Goal: Check status: Check status

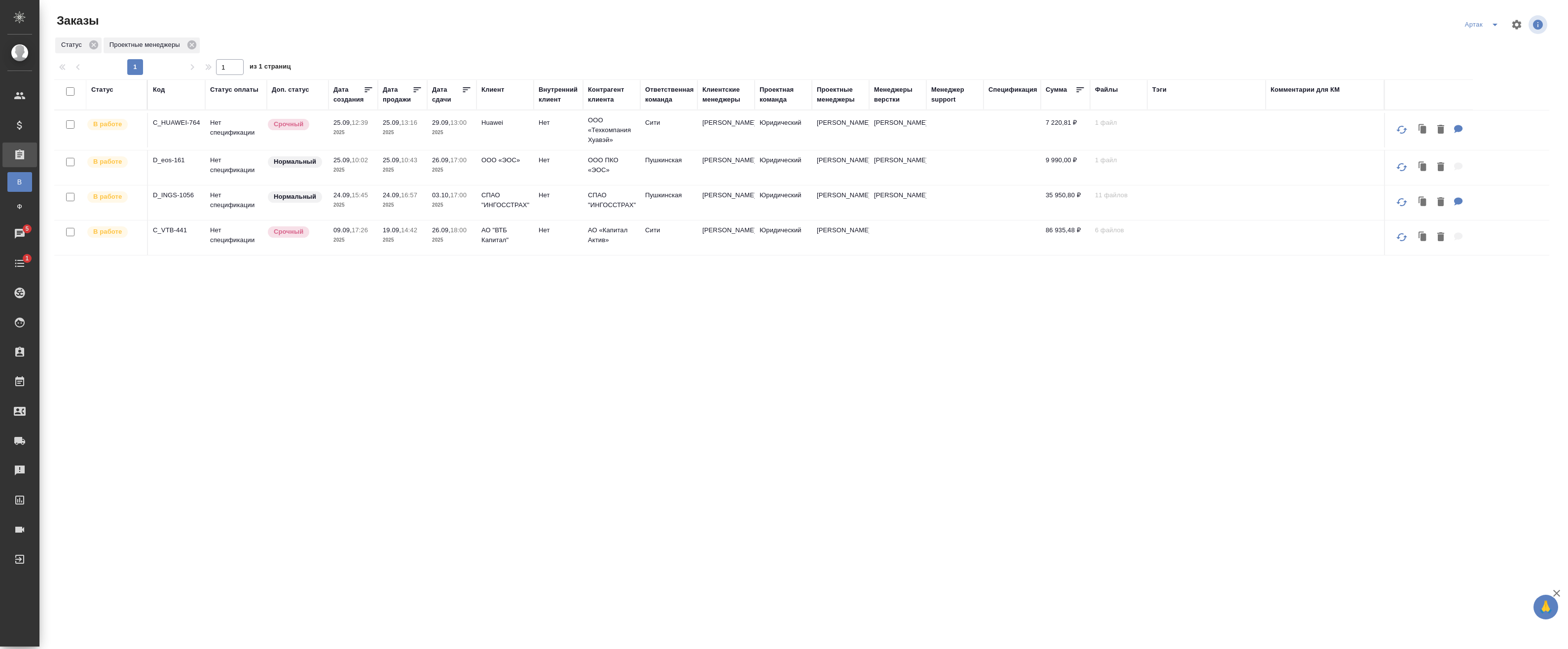
drag, startPoint x: 233, startPoint y: 344, endPoint x: 262, endPoint y: 265, distance: 84.2
click at [233, 344] on div "Статус Код Статус оплаты Доп. статус Дата создания Дата продажи Дата сдачи Клие…" at bounding box center [802, 375] width 1495 height 592
click at [368, 137] on p "2025" at bounding box center [353, 133] width 40 height 10
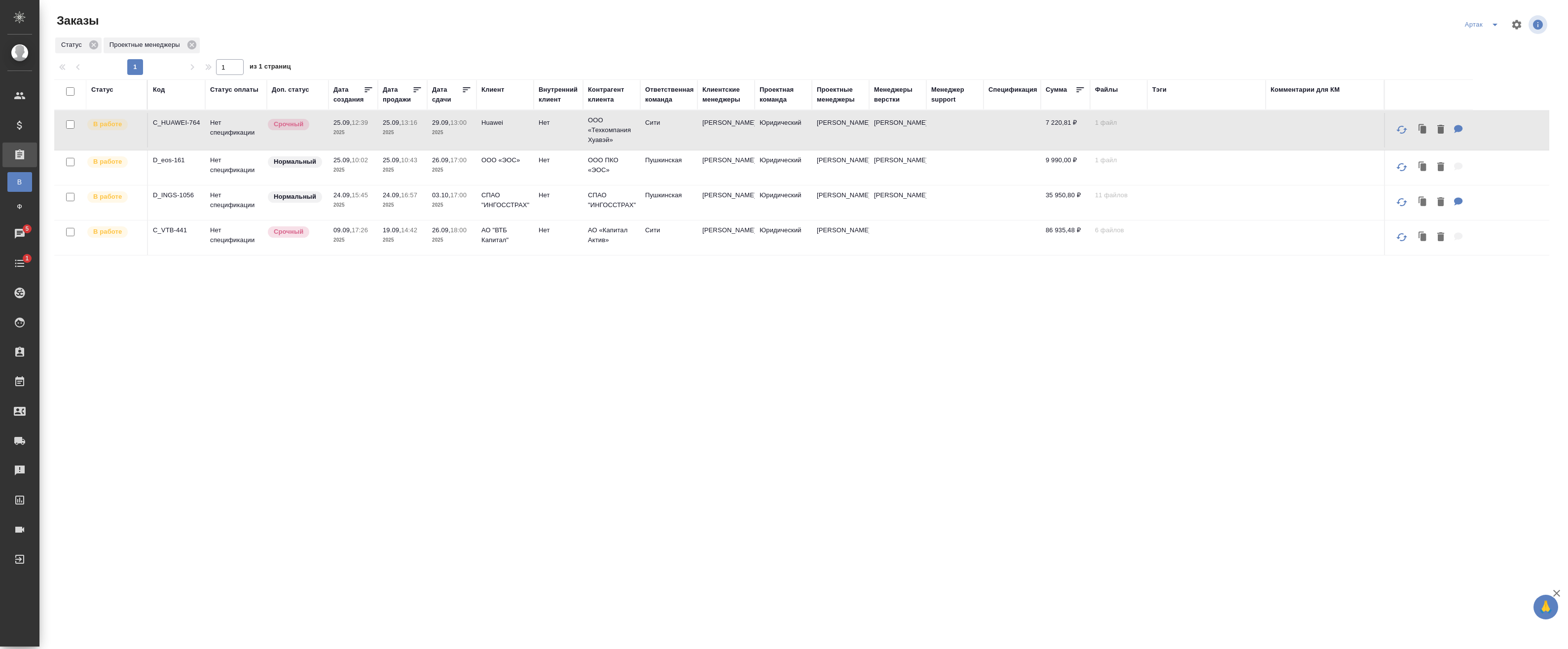
click at [368, 137] on p "2025" at bounding box center [353, 133] width 40 height 10
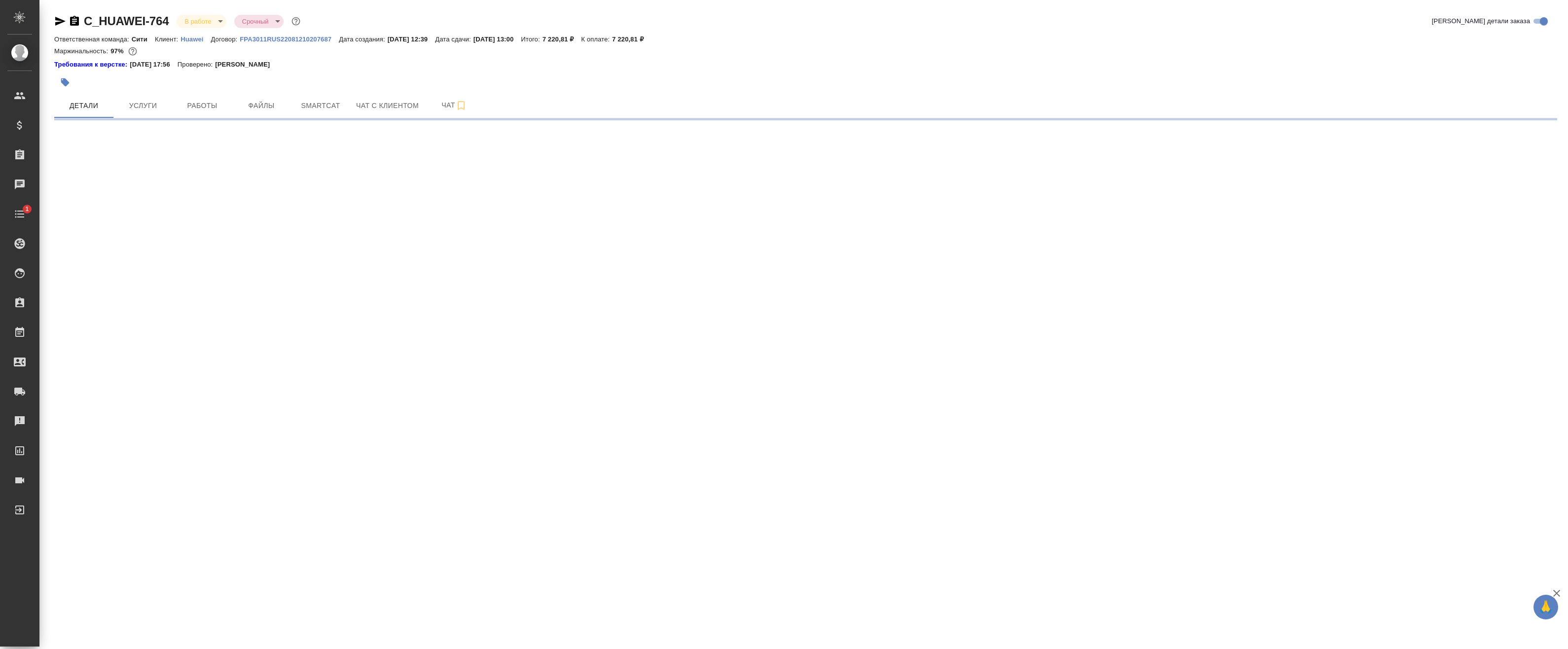
select select "RU"
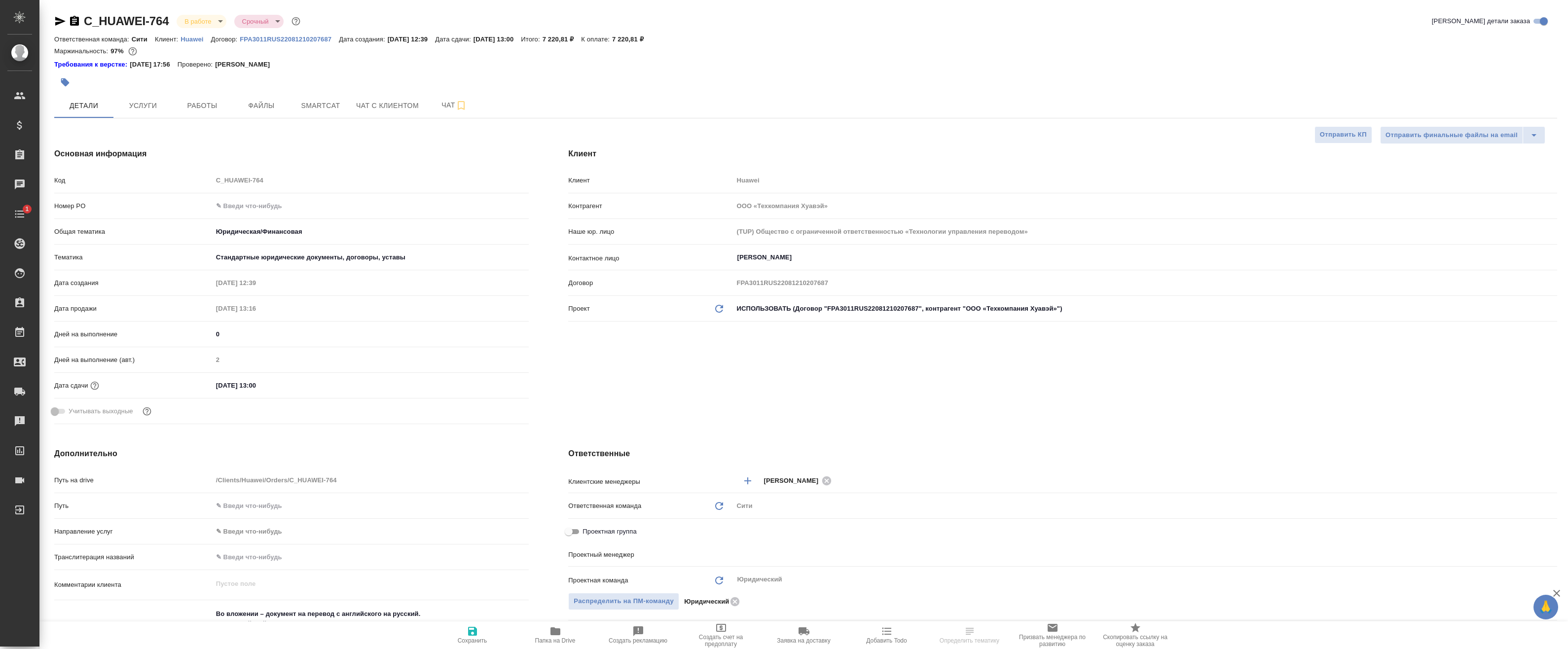
type textarea "x"
type input "[PERSON_NAME]"
type input "Павлова Антонина a.pavlova"
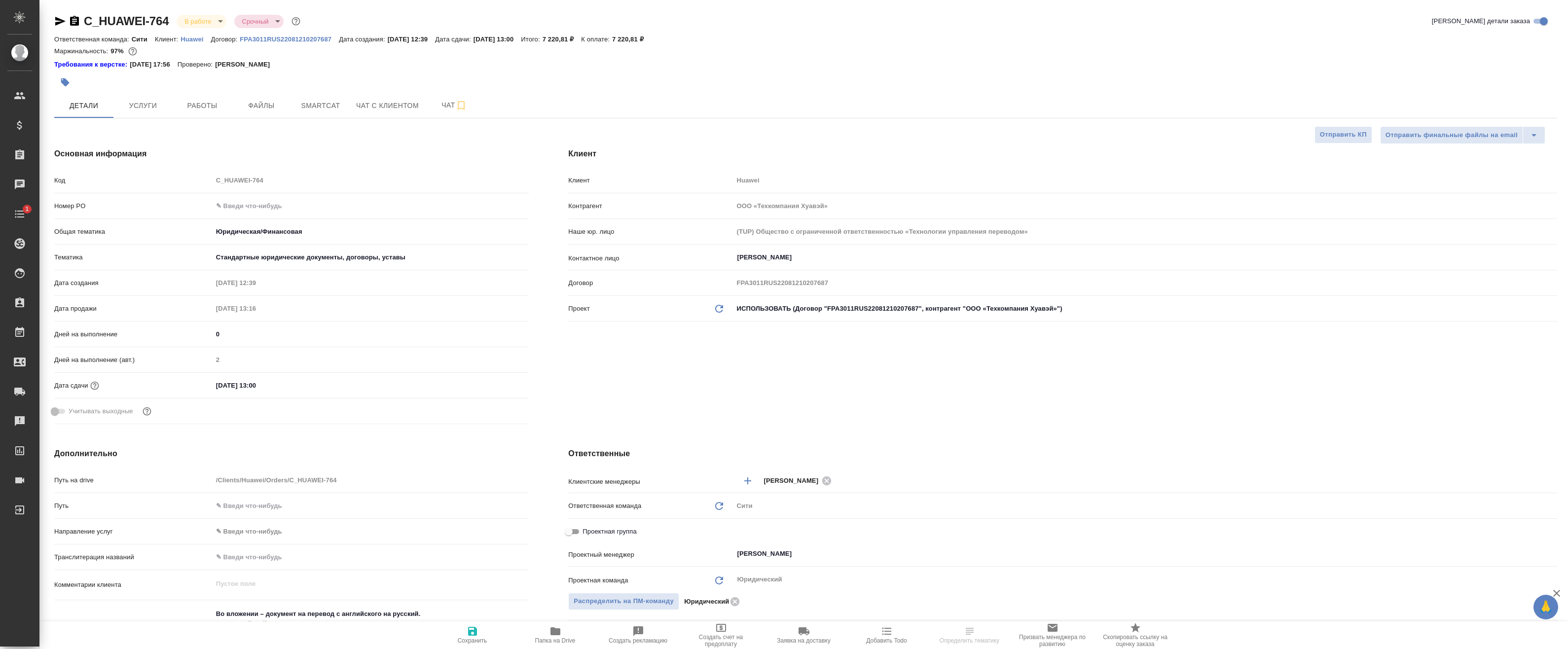
type textarea "x"
click at [209, 111] on span "Работы" at bounding box center [202, 106] width 47 height 12
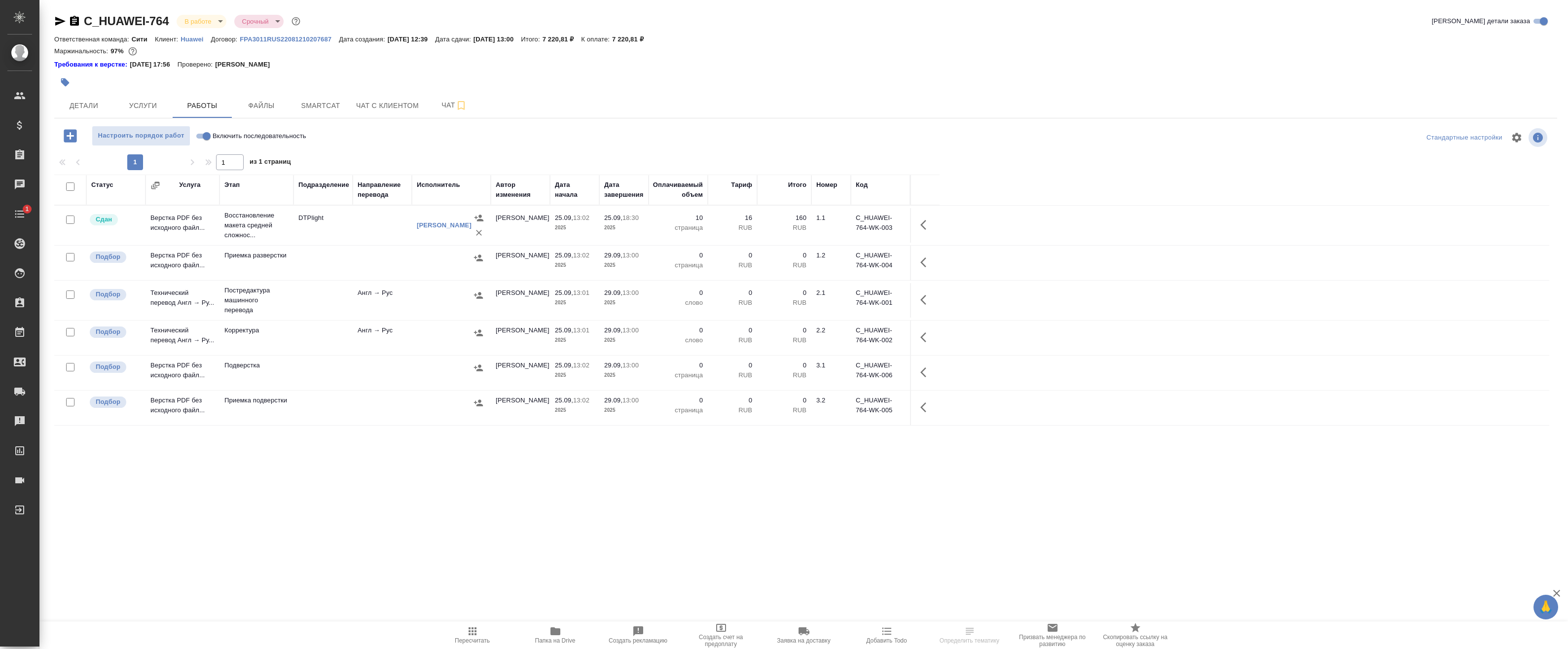
click at [296, 220] on td "DTPlight" at bounding box center [323, 225] width 59 height 35
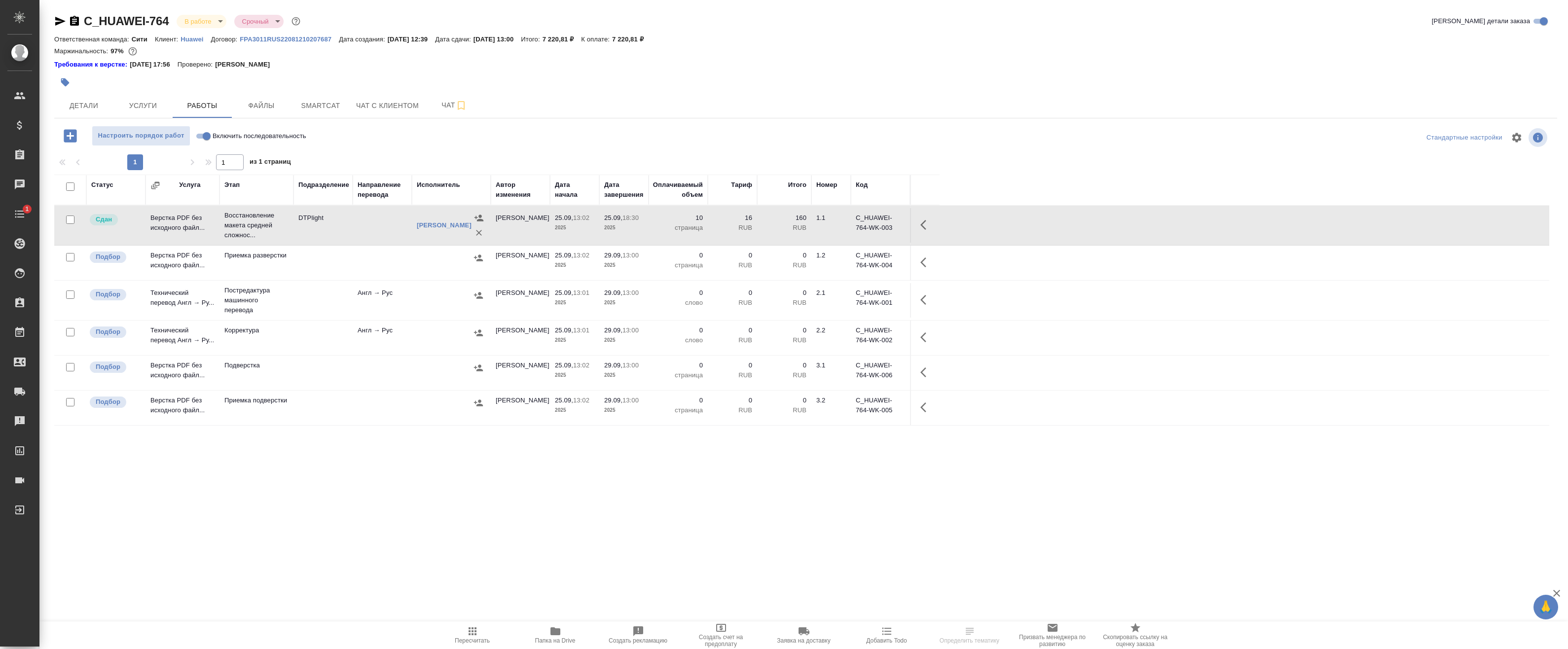
click at [296, 220] on td "DTPlight" at bounding box center [323, 225] width 59 height 35
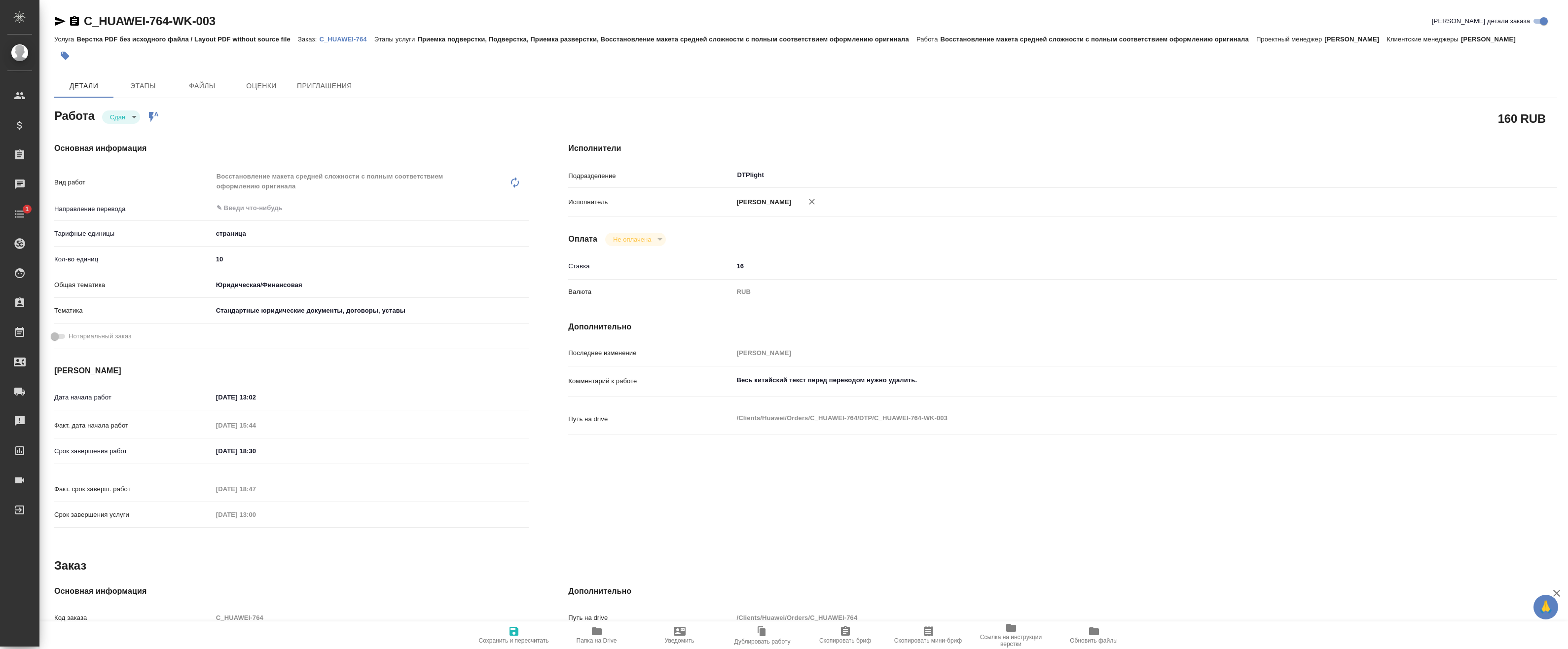
type textarea "x"
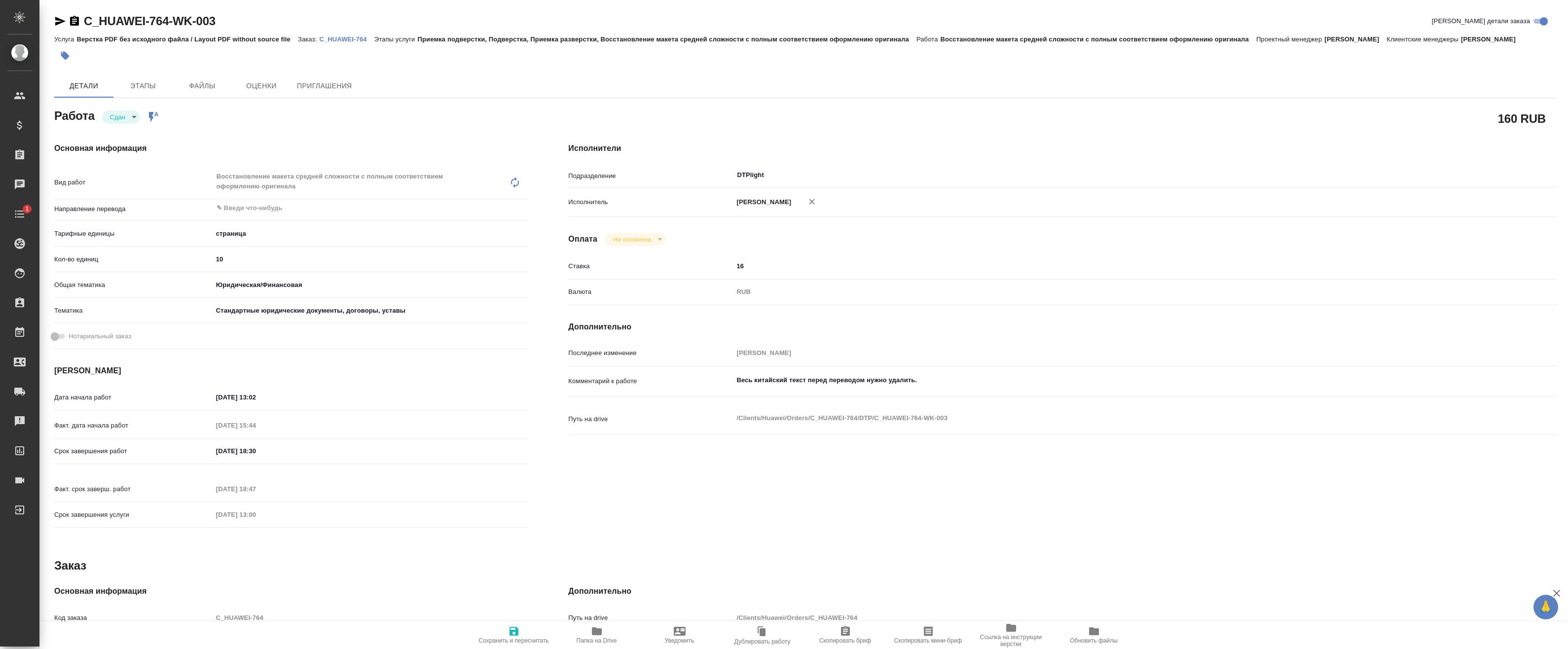
type textarea "x"
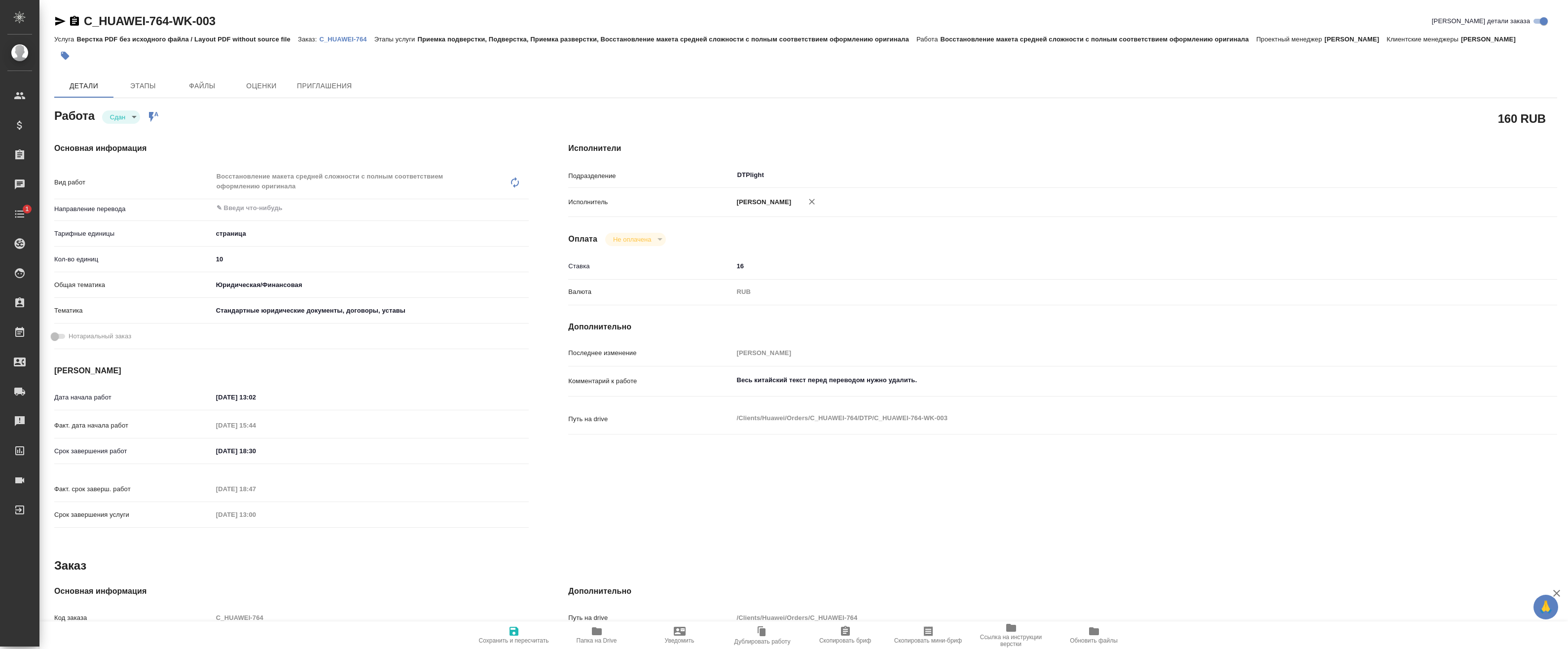
type textarea "x"
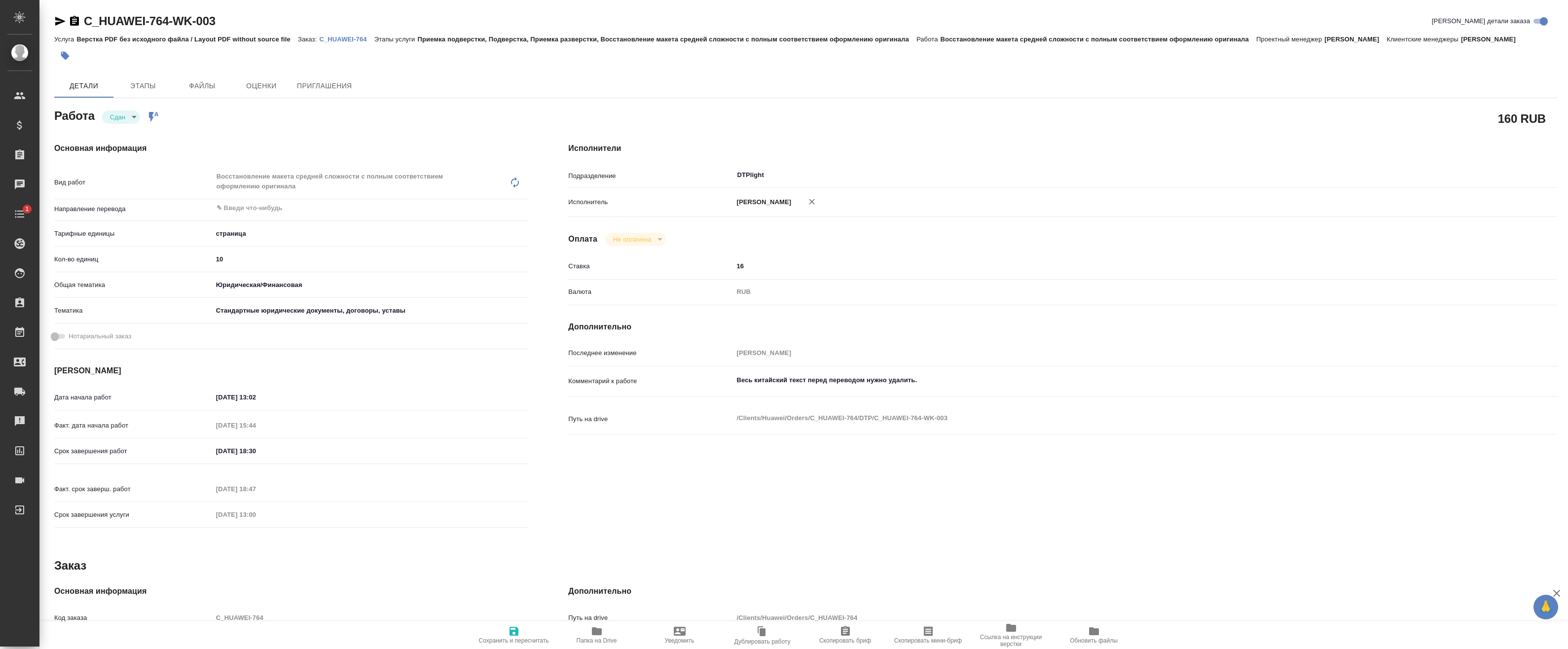
type textarea "x"
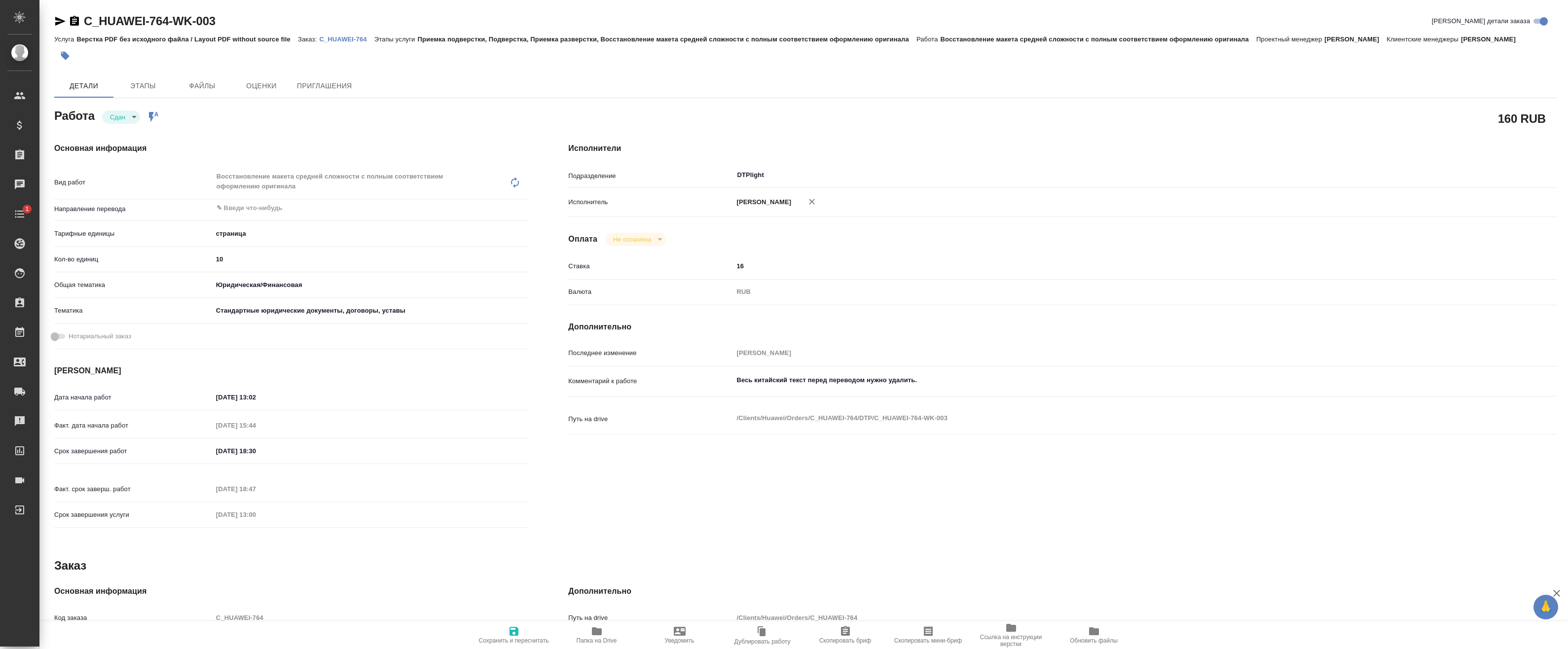
type textarea "x"
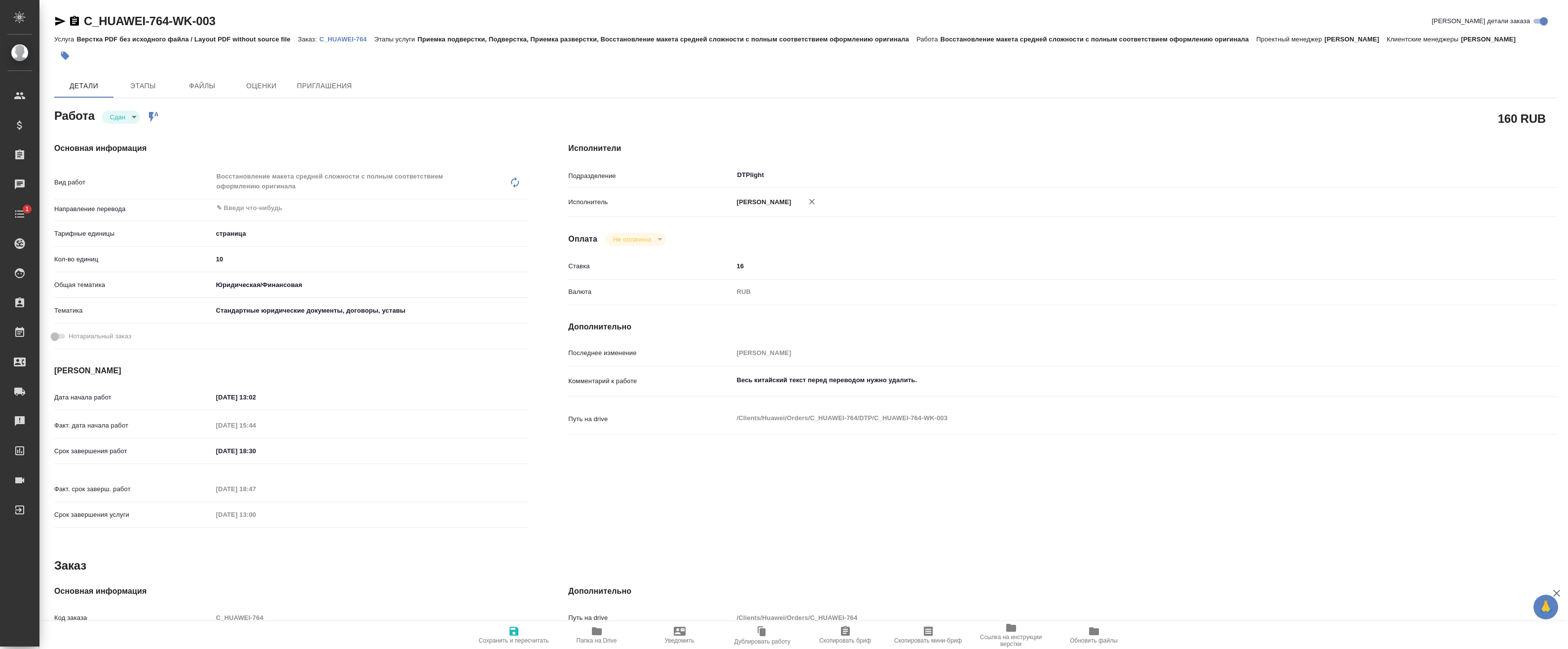
type textarea "x"
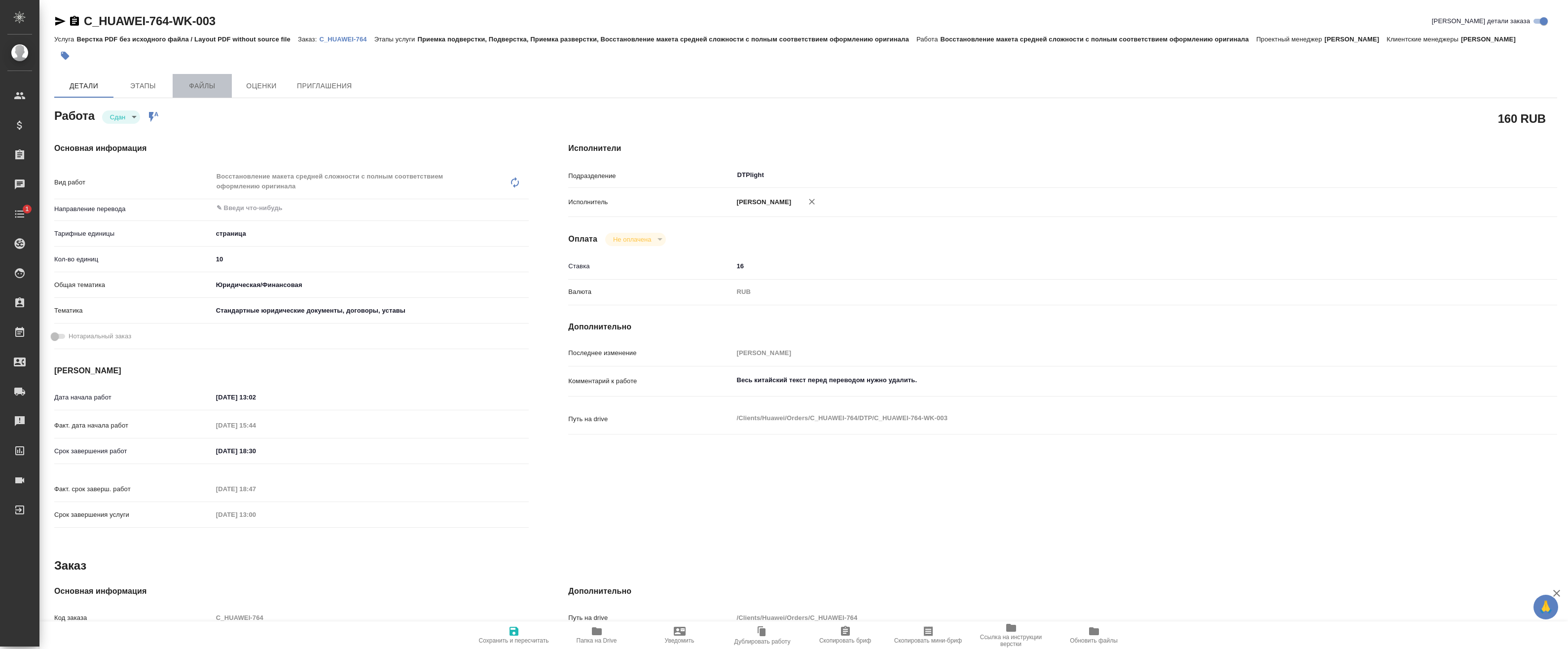
click at [174, 93] on button "Файлы" at bounding box center [202, 86] width 59 height 24
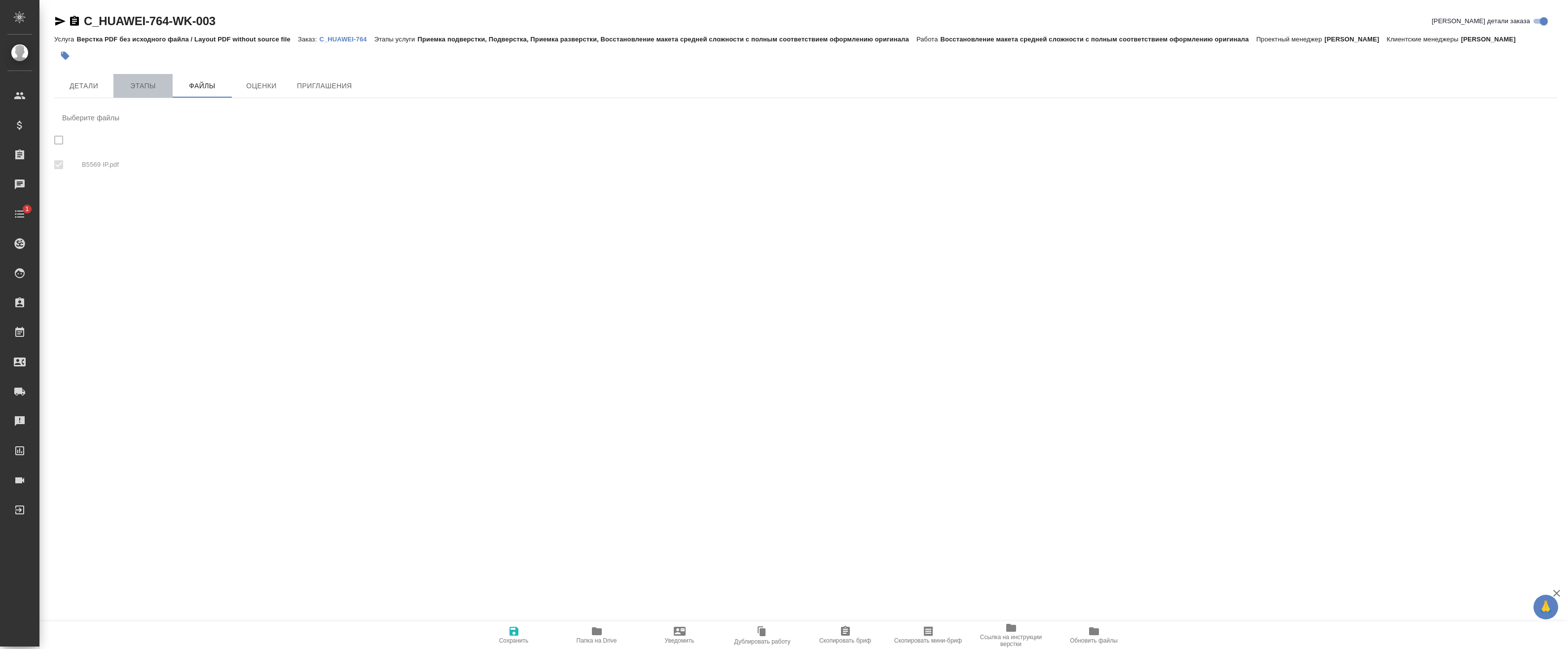
checkbox input "true"
click at [161, 90] on span "Этапы" at bounding box center [143, 86] width 47 height 12
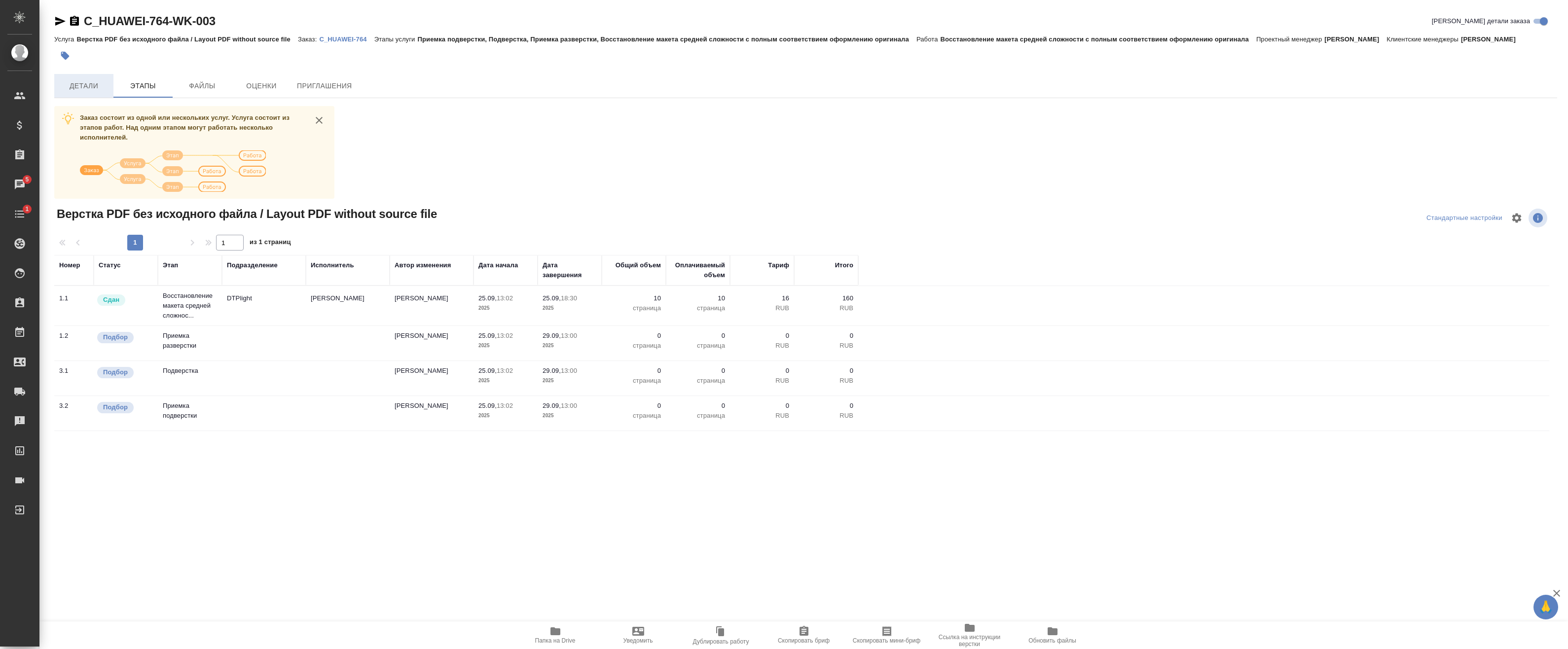
click at [79, 86] on span "Детали" at bounding box center [84, 86] width 47 height 12
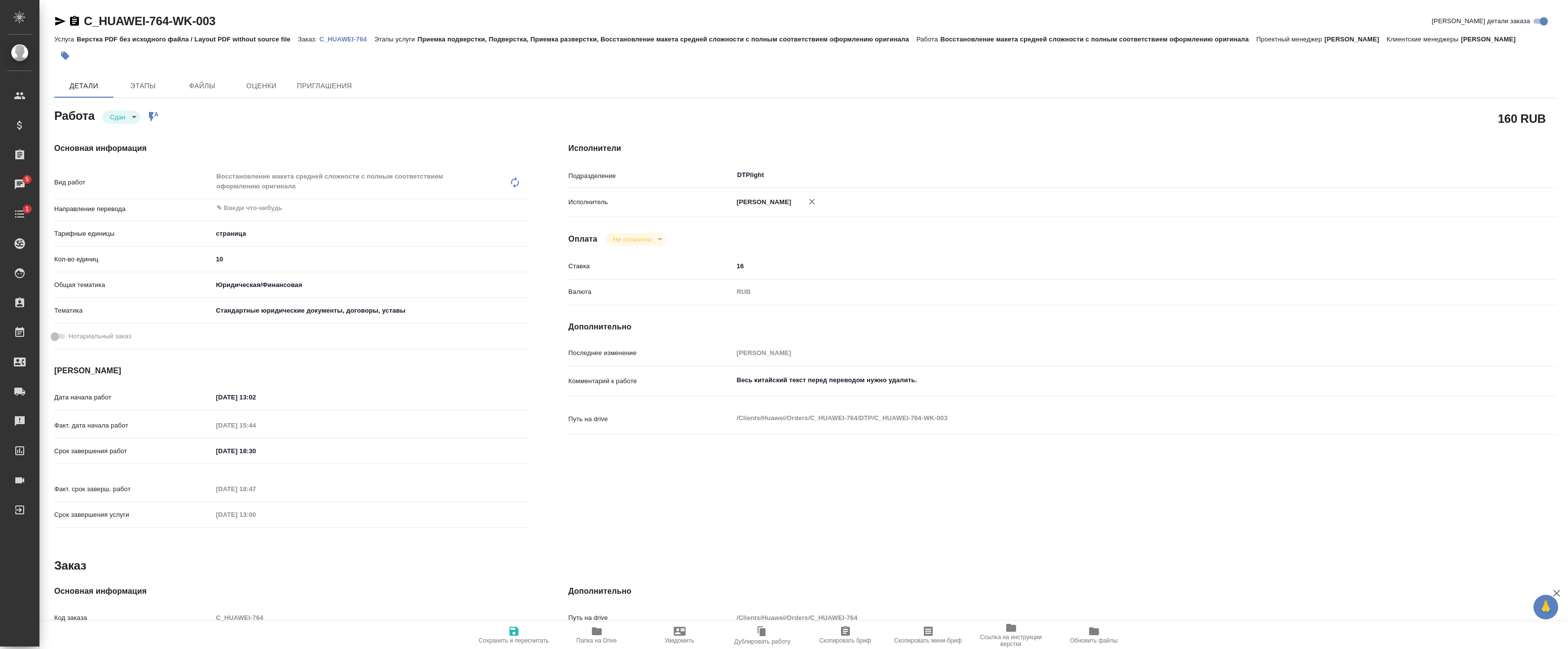
type textarea "x"
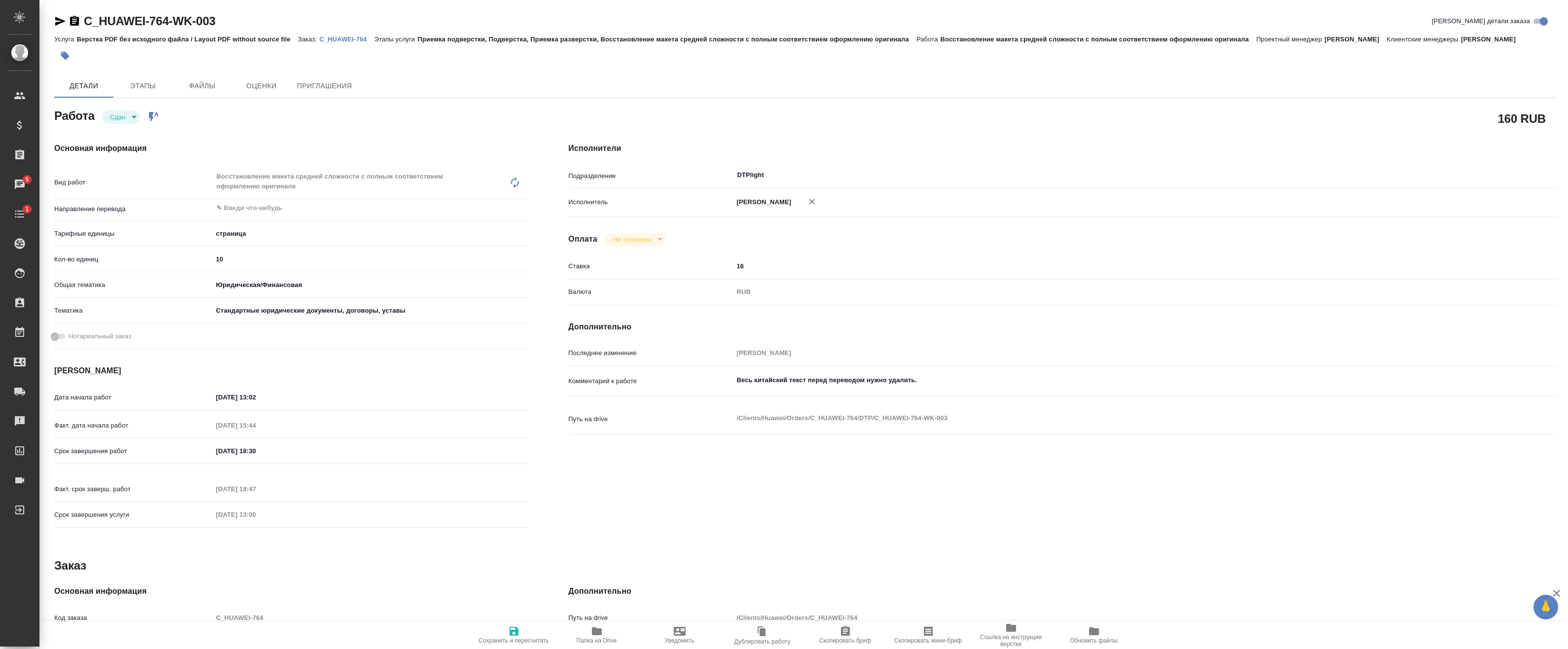
type textarea "x"
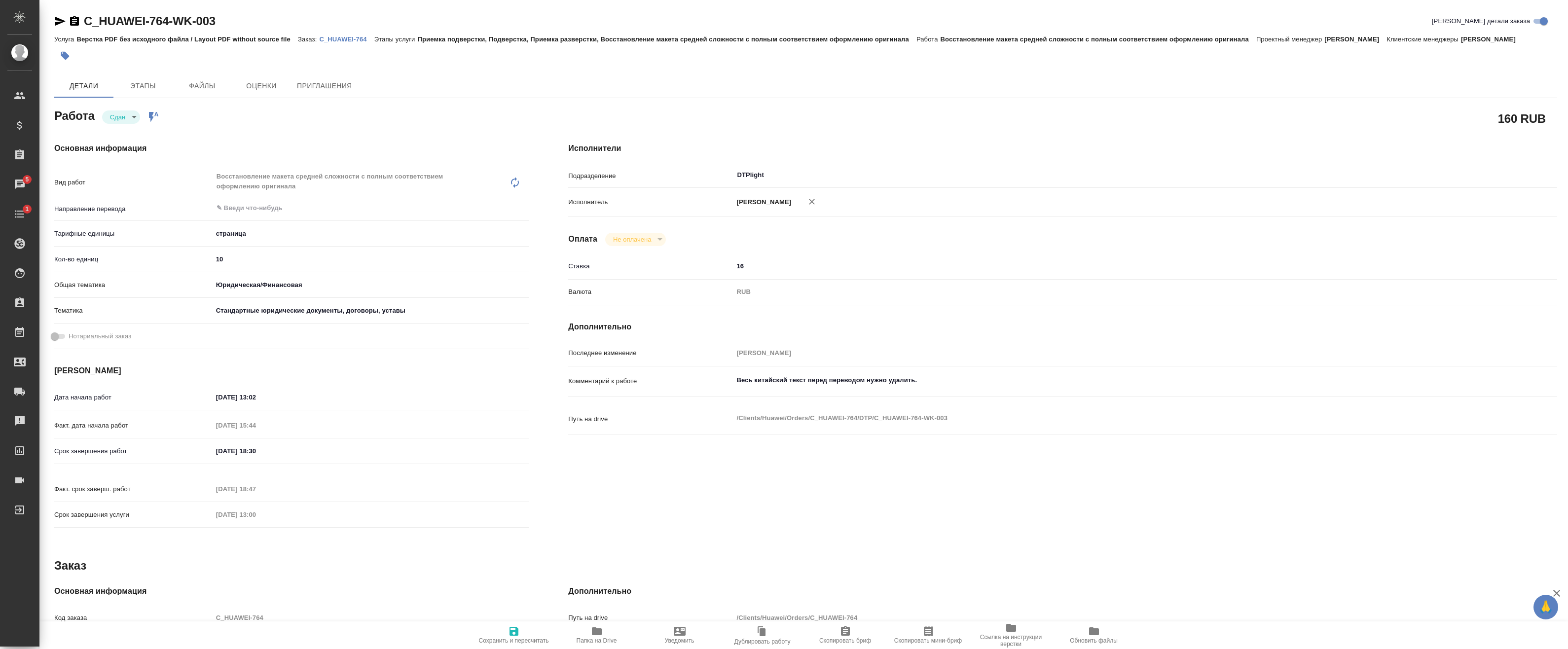
type textarea "x"
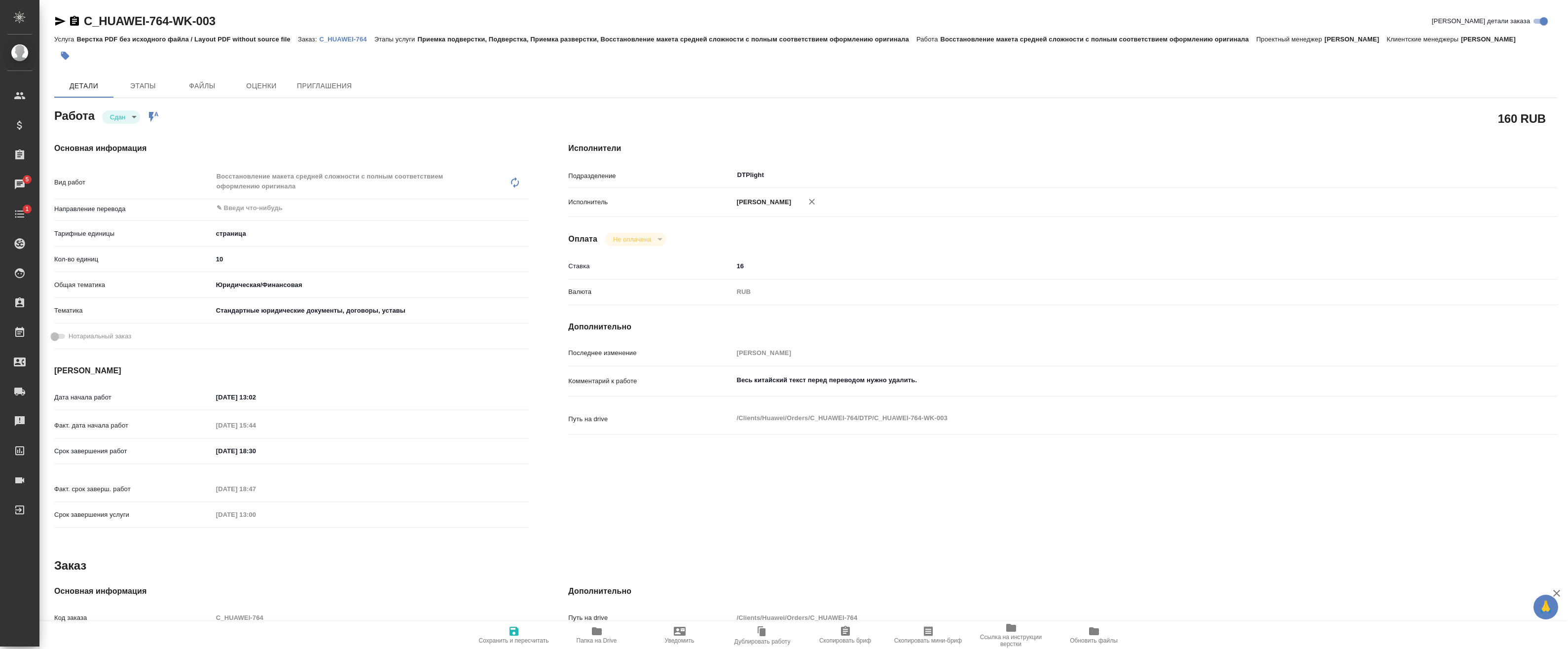
type textarea "x"
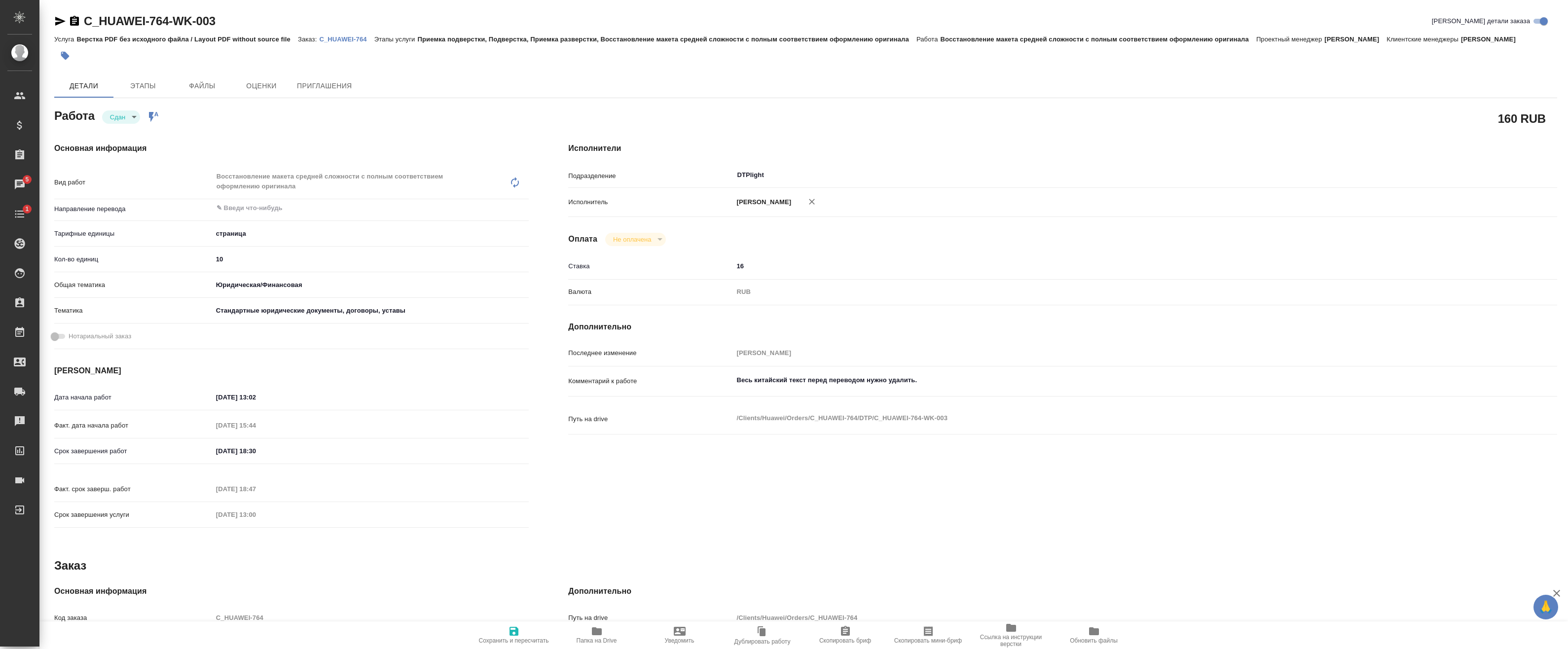
click at [589, 641] on span "Папка на Drive" at bounding box center [597, 640] width 40 height 7
type textarea "x"
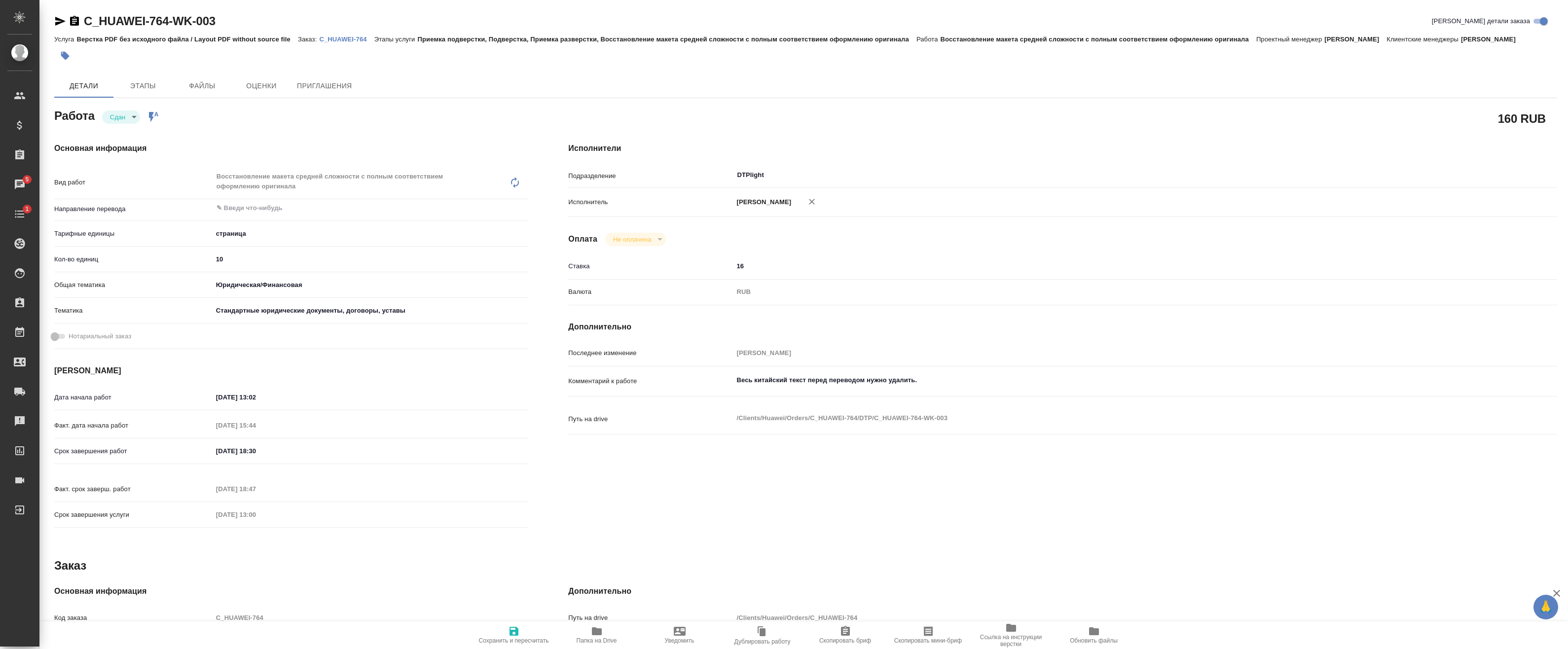
type textarea "x"
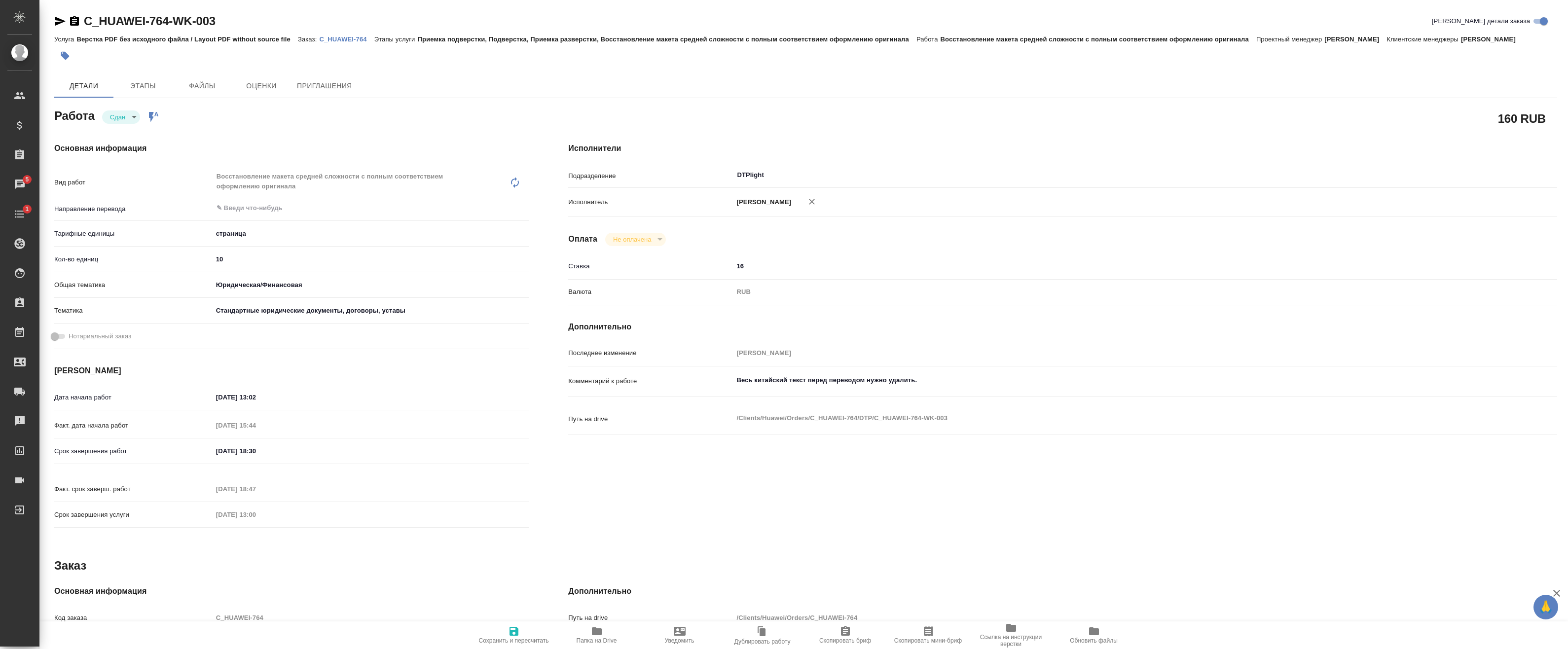
type textarea "x"
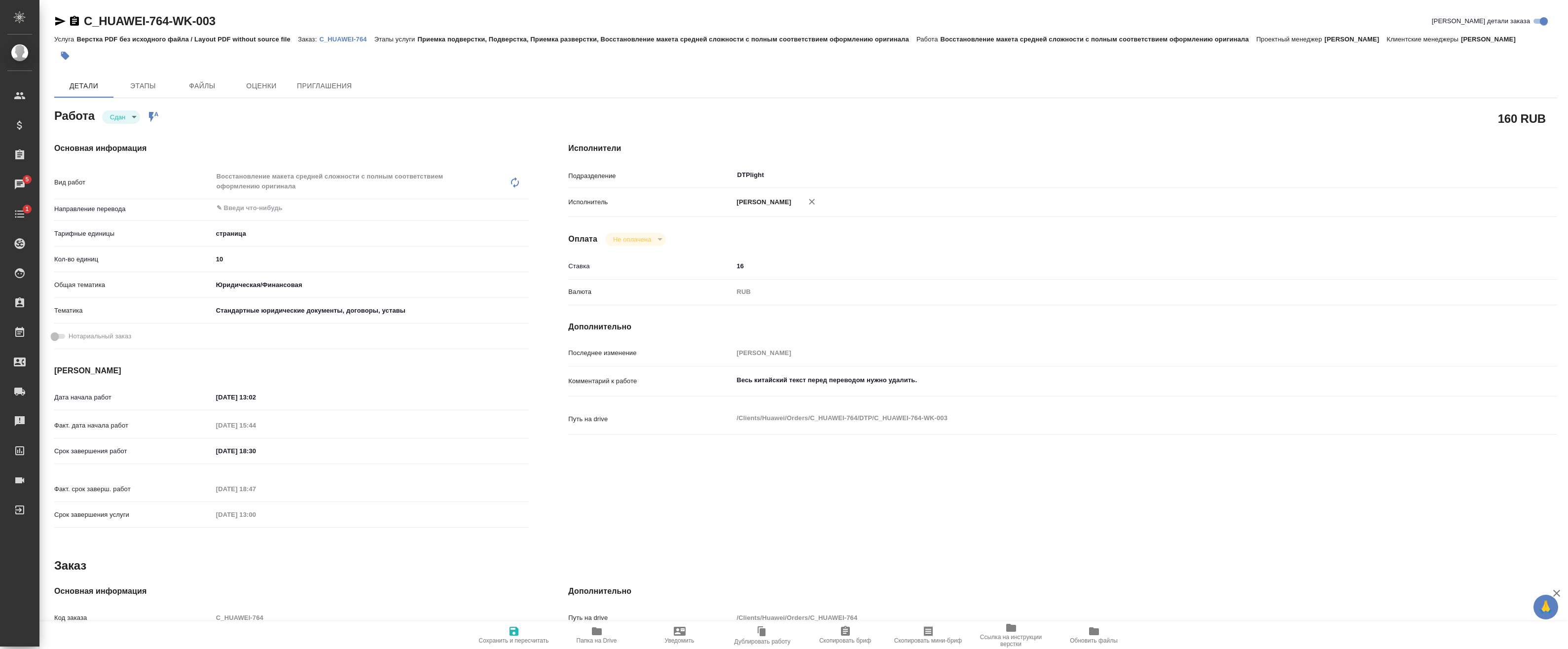
type textarea "x"
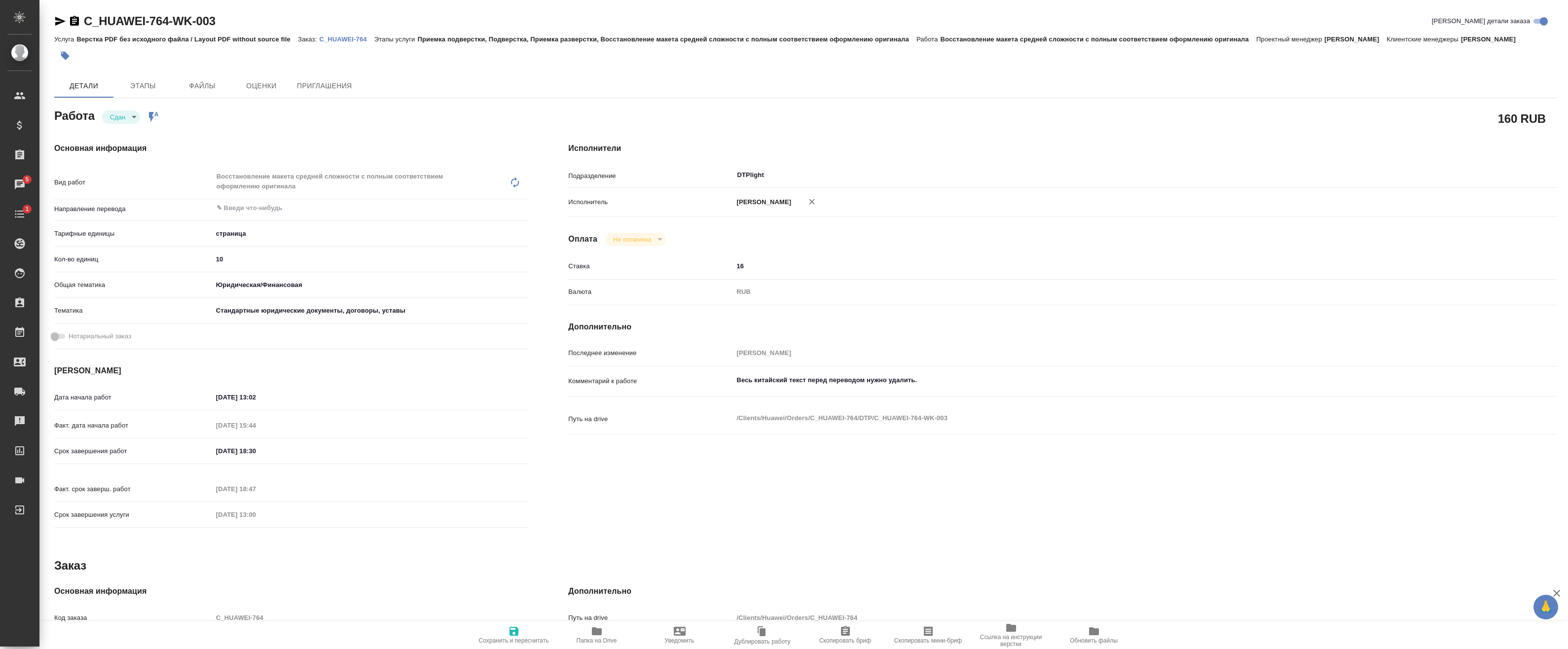
type textarea "x"
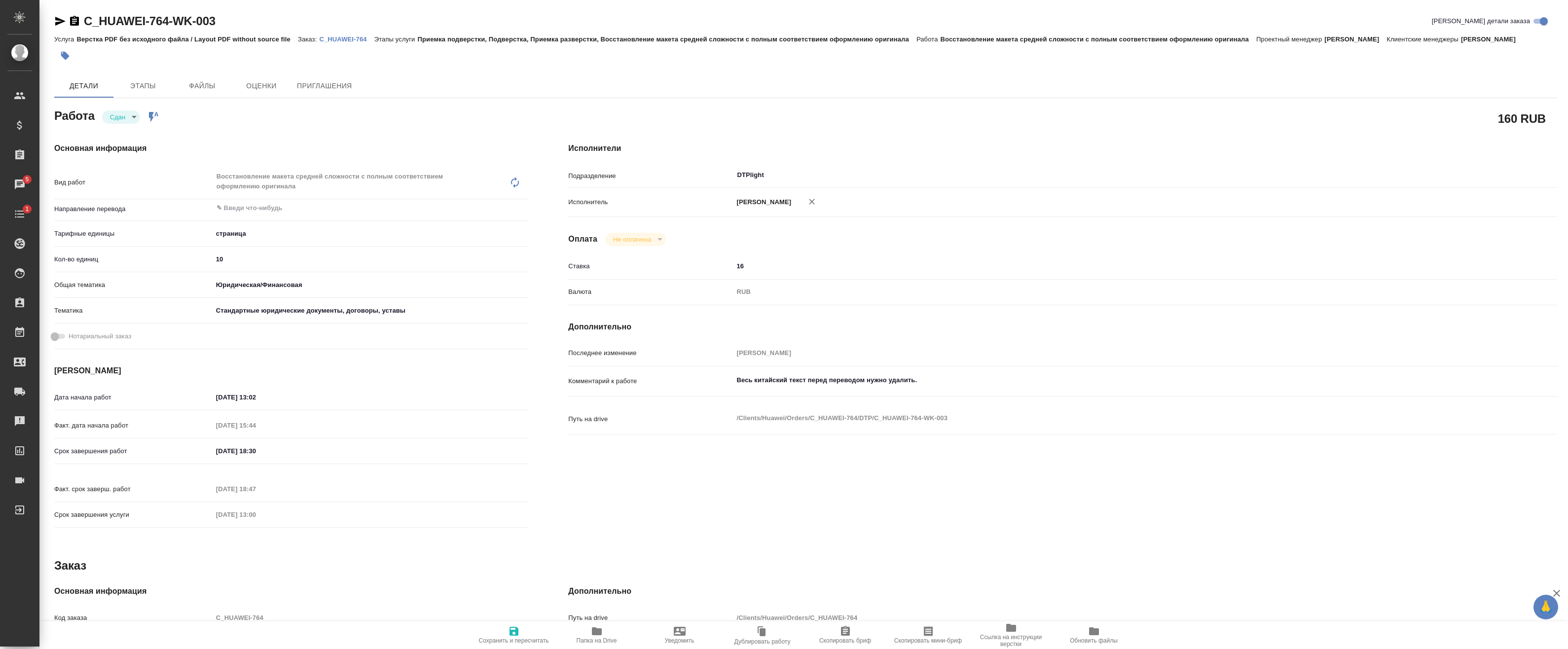
type textarea "x"
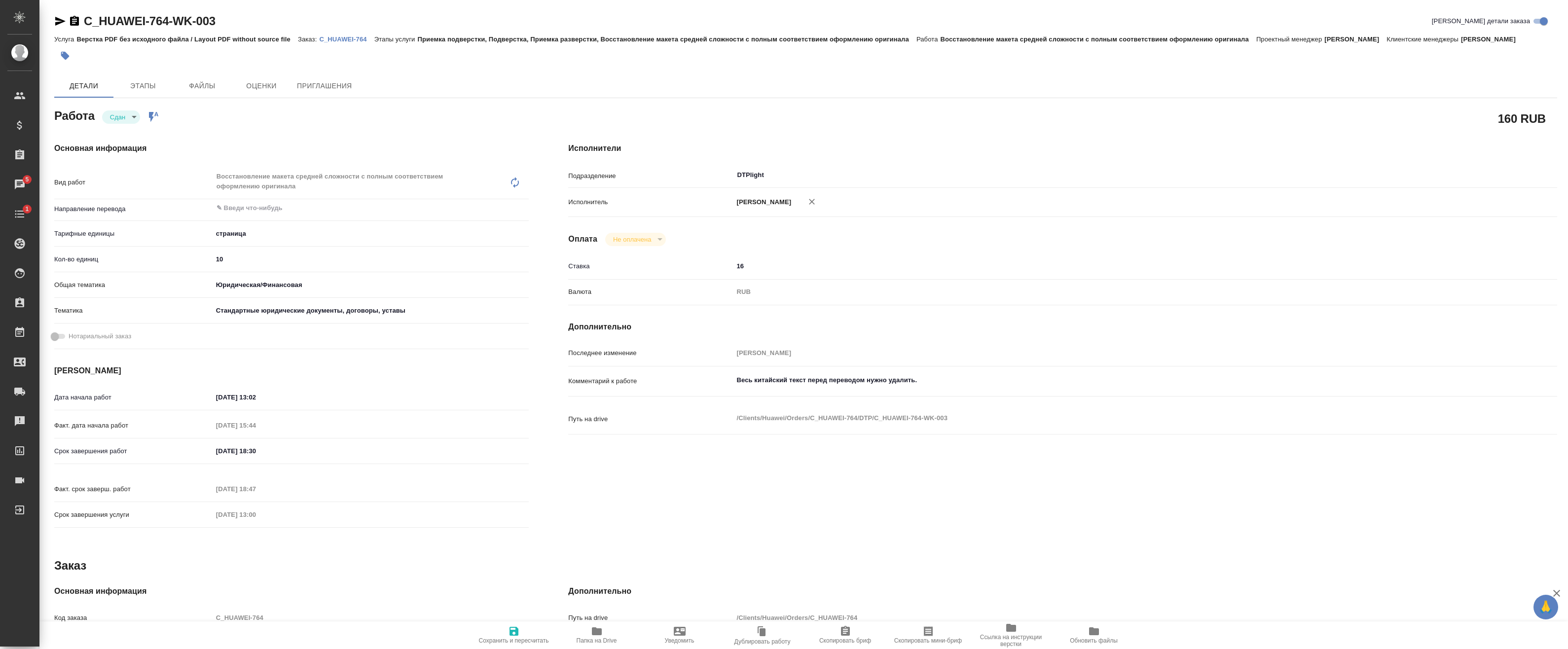
type textarea "x"
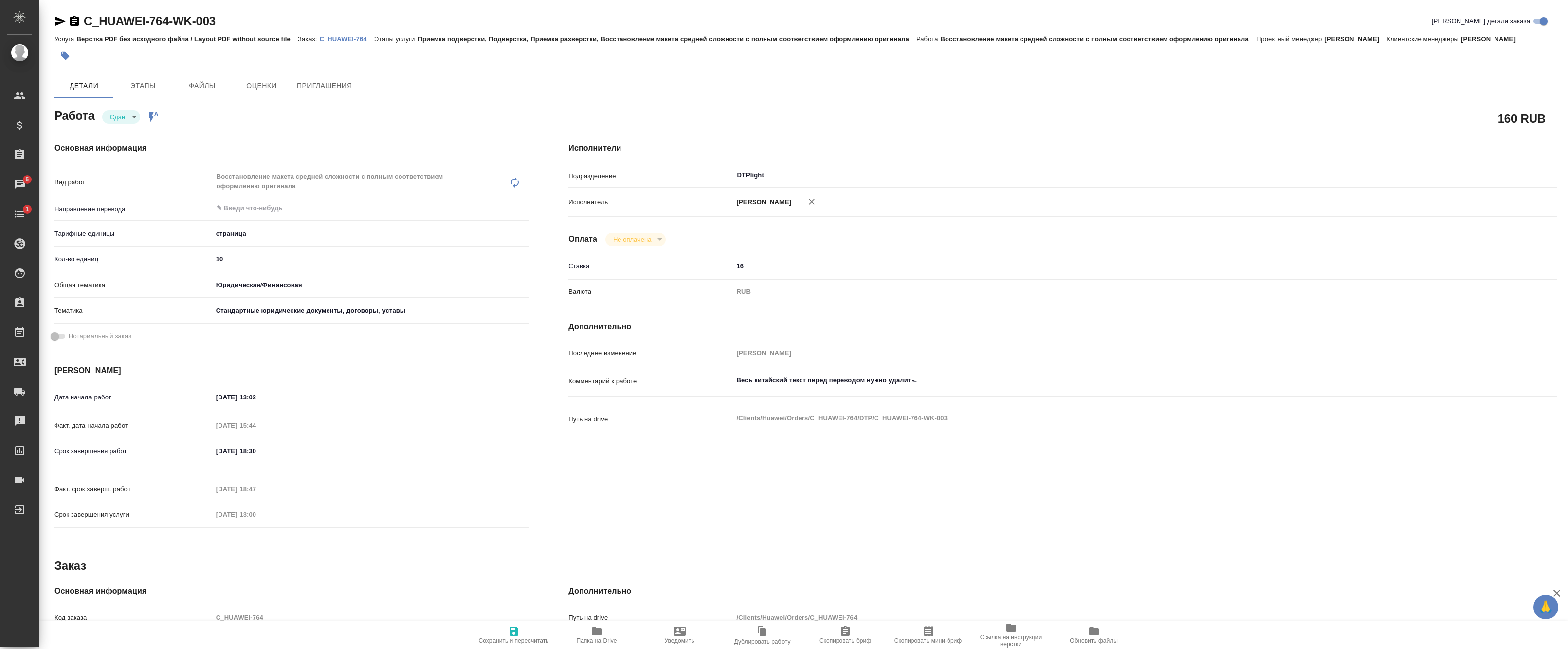
type textarea "x"
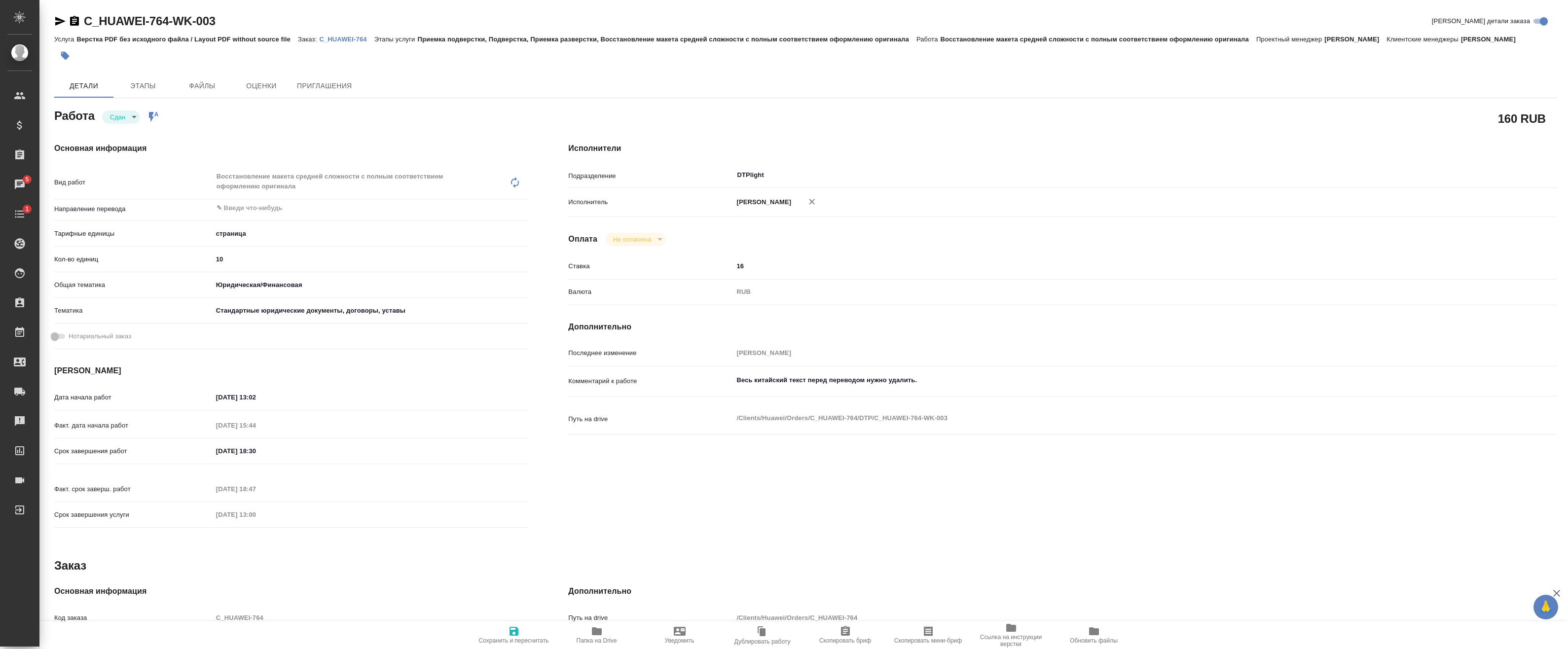
type textarea "x"
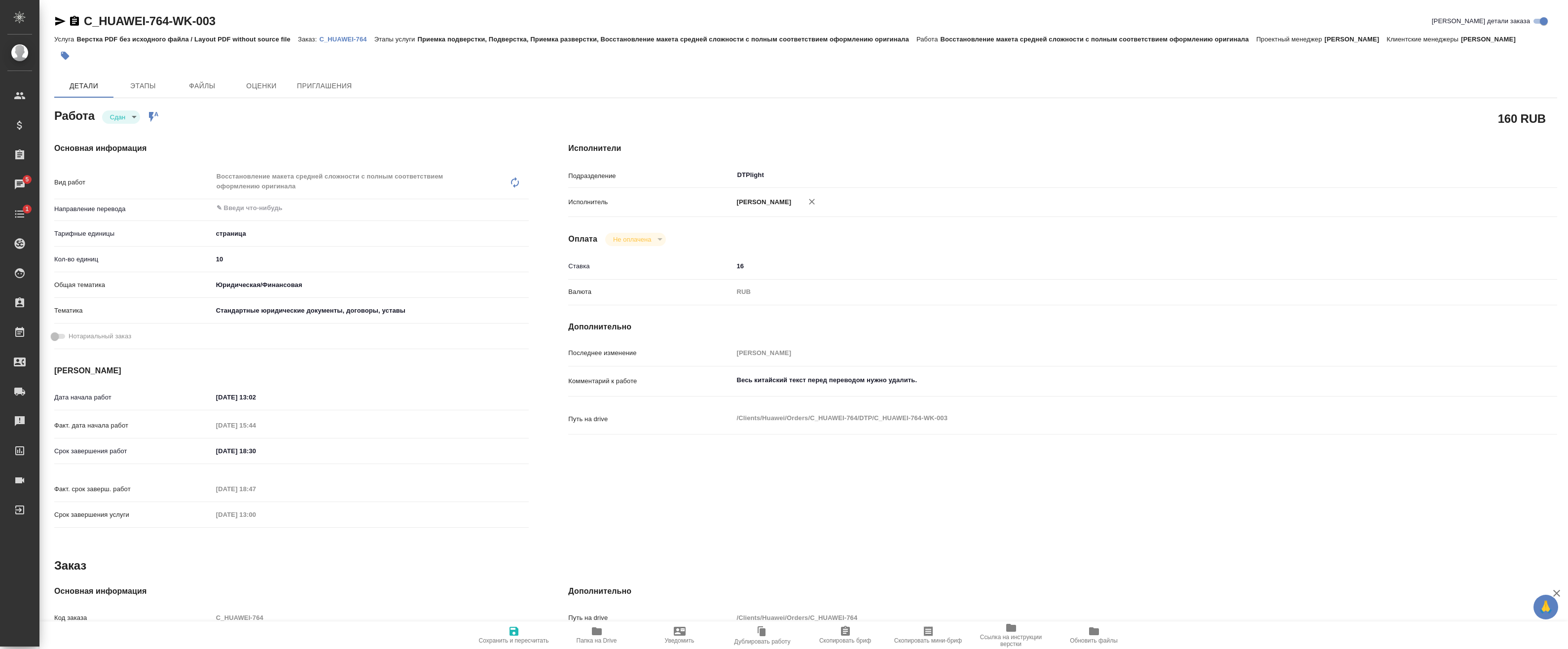
type textarea "x"
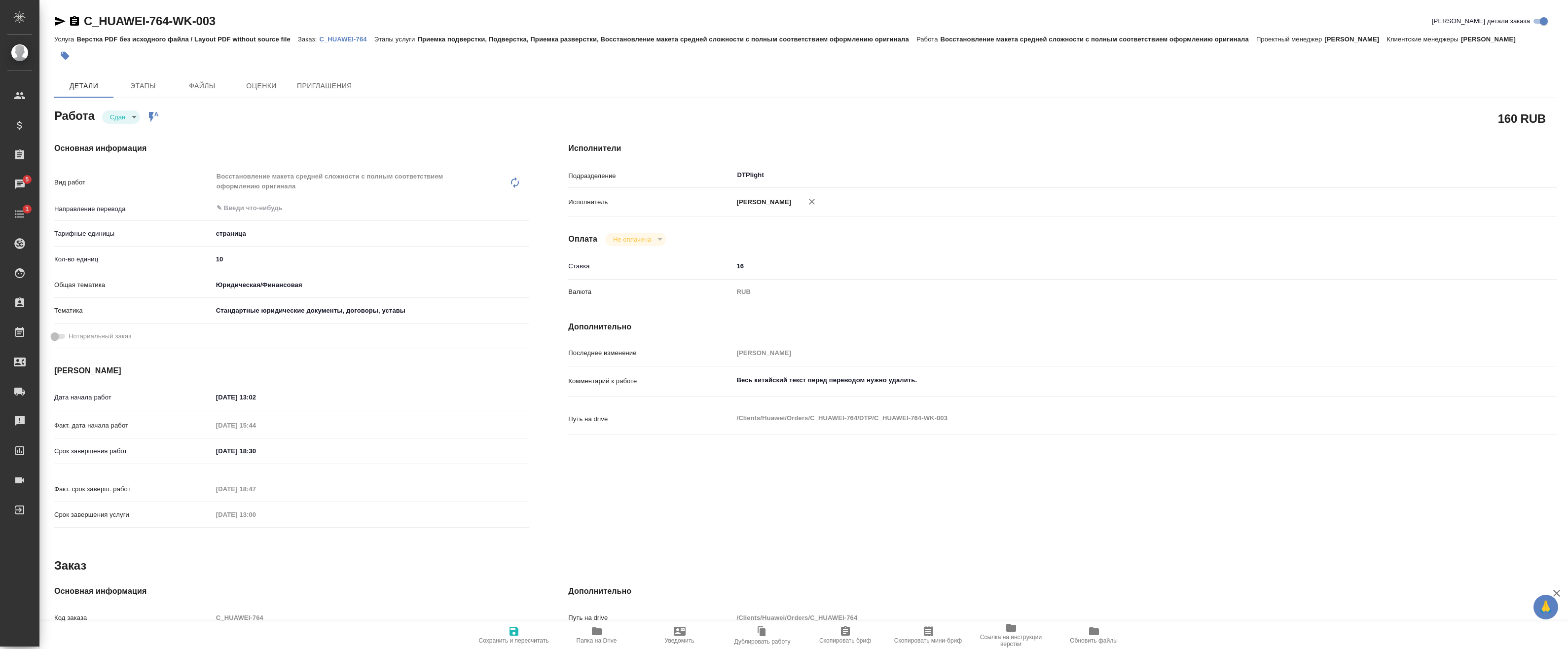
type textarea "x"
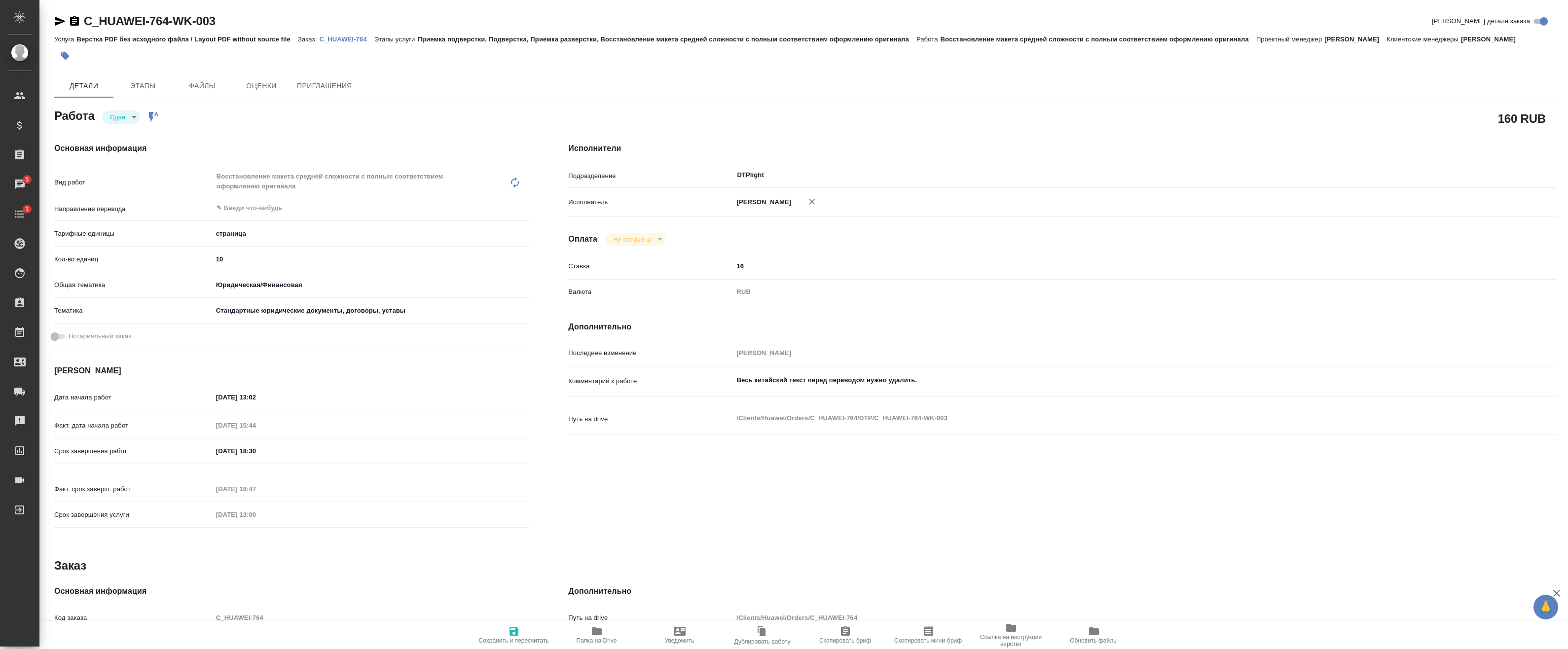
type textarea "x"
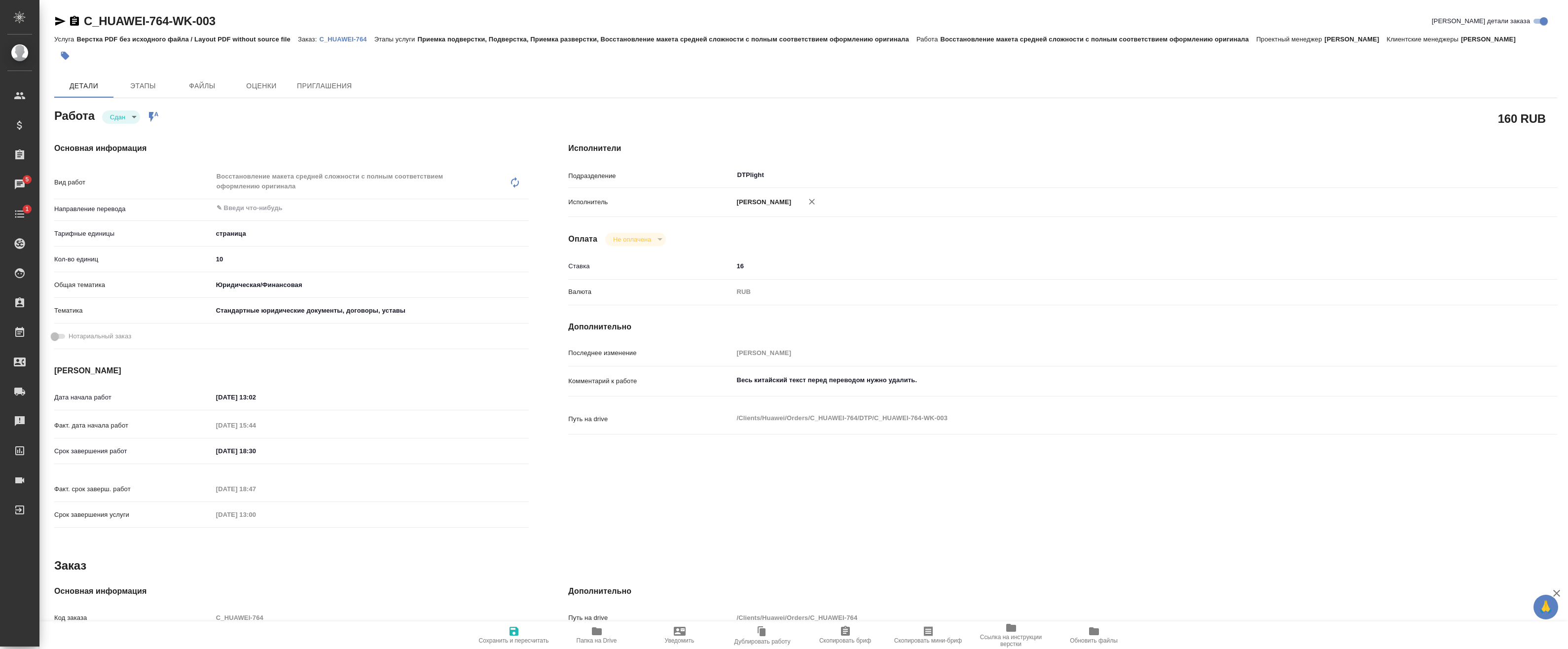
type textarea "x"
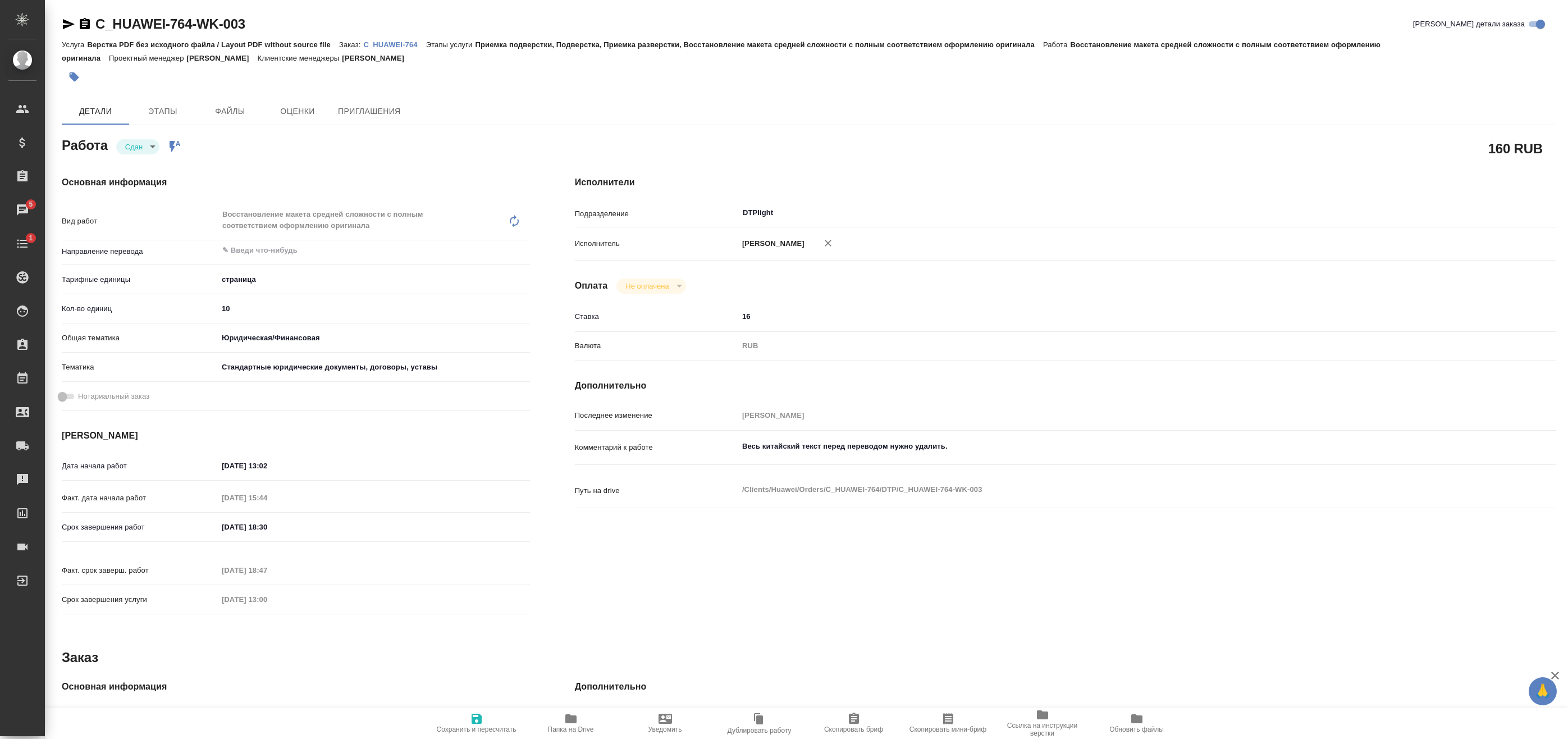
type textarea "x"
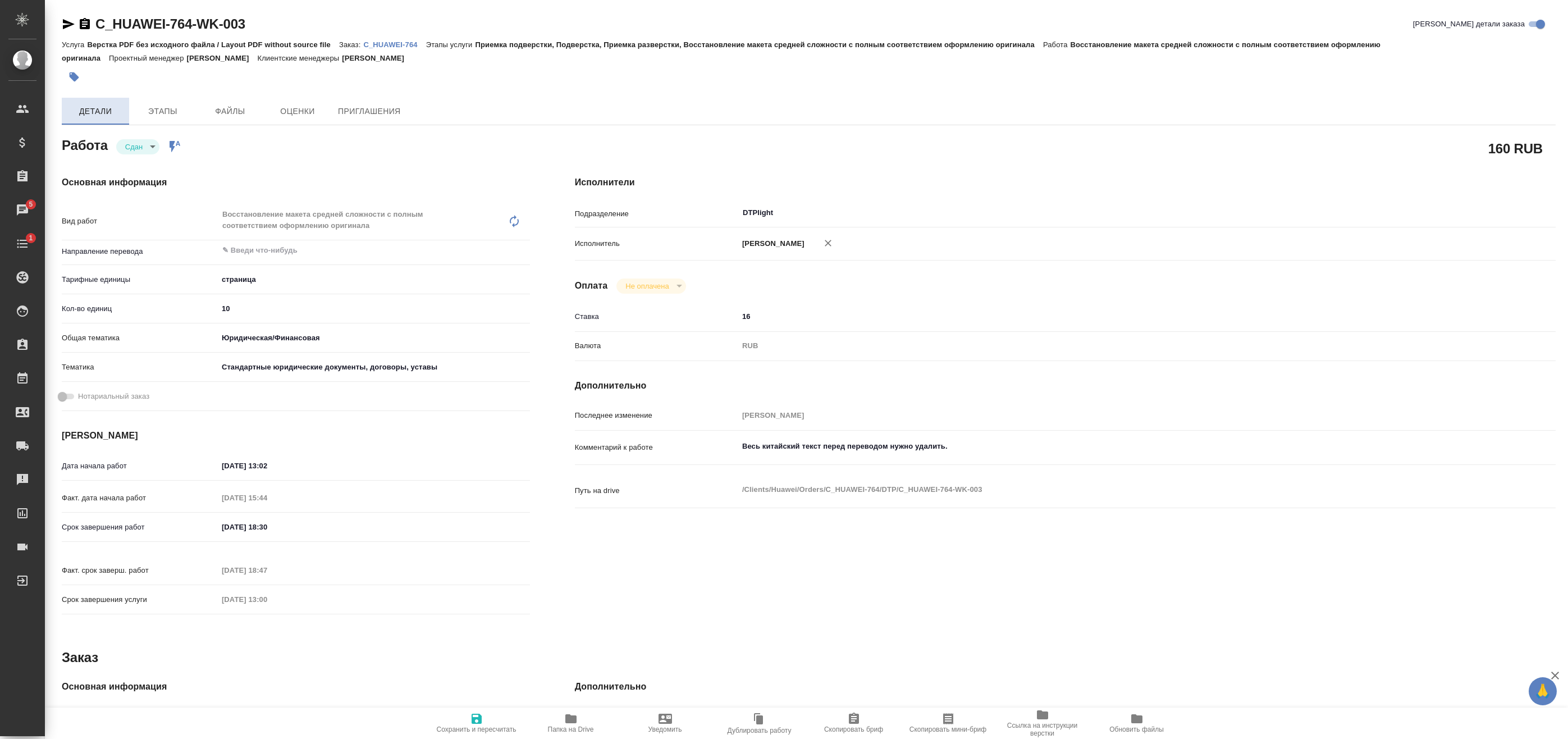
type textarea "x"
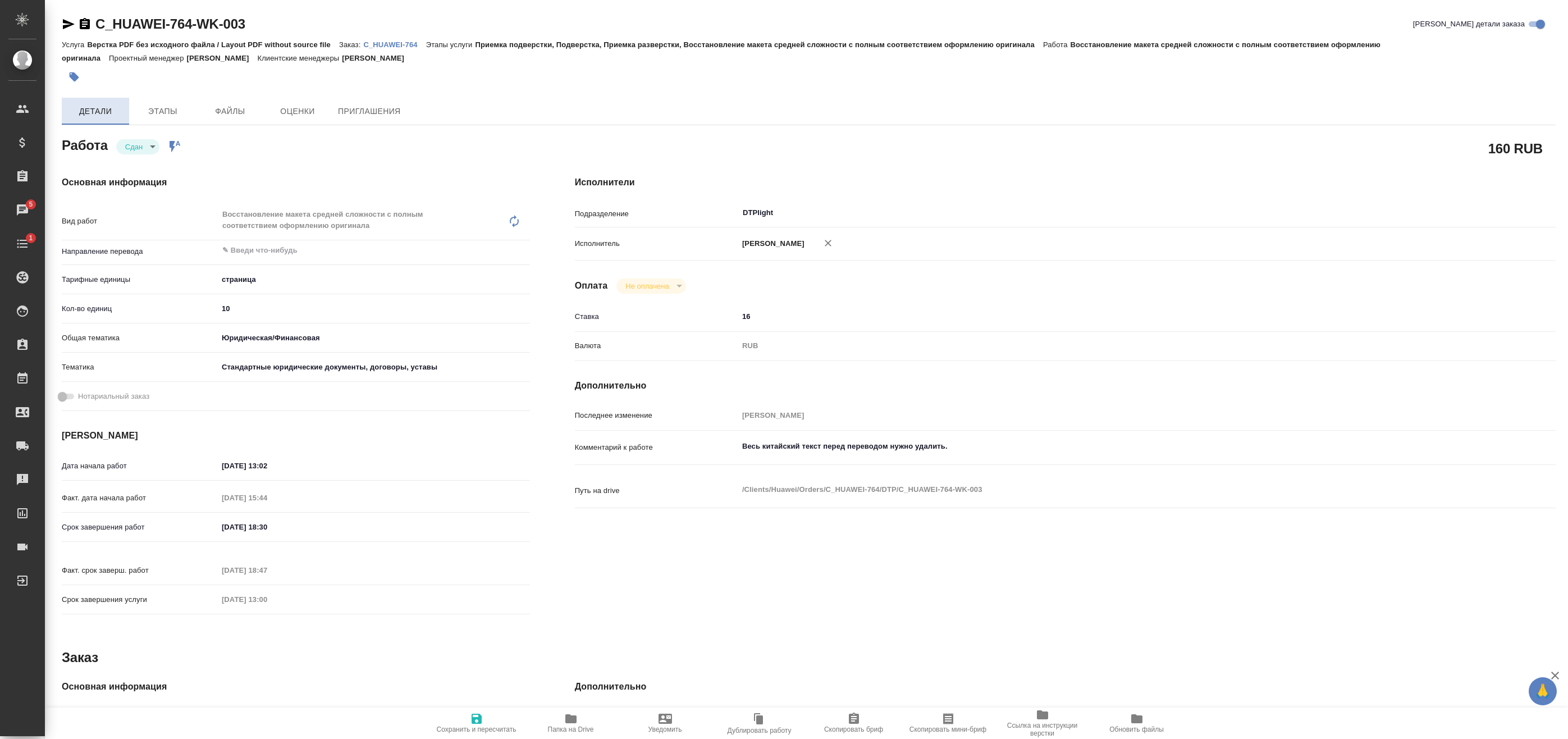
type textarea "x"
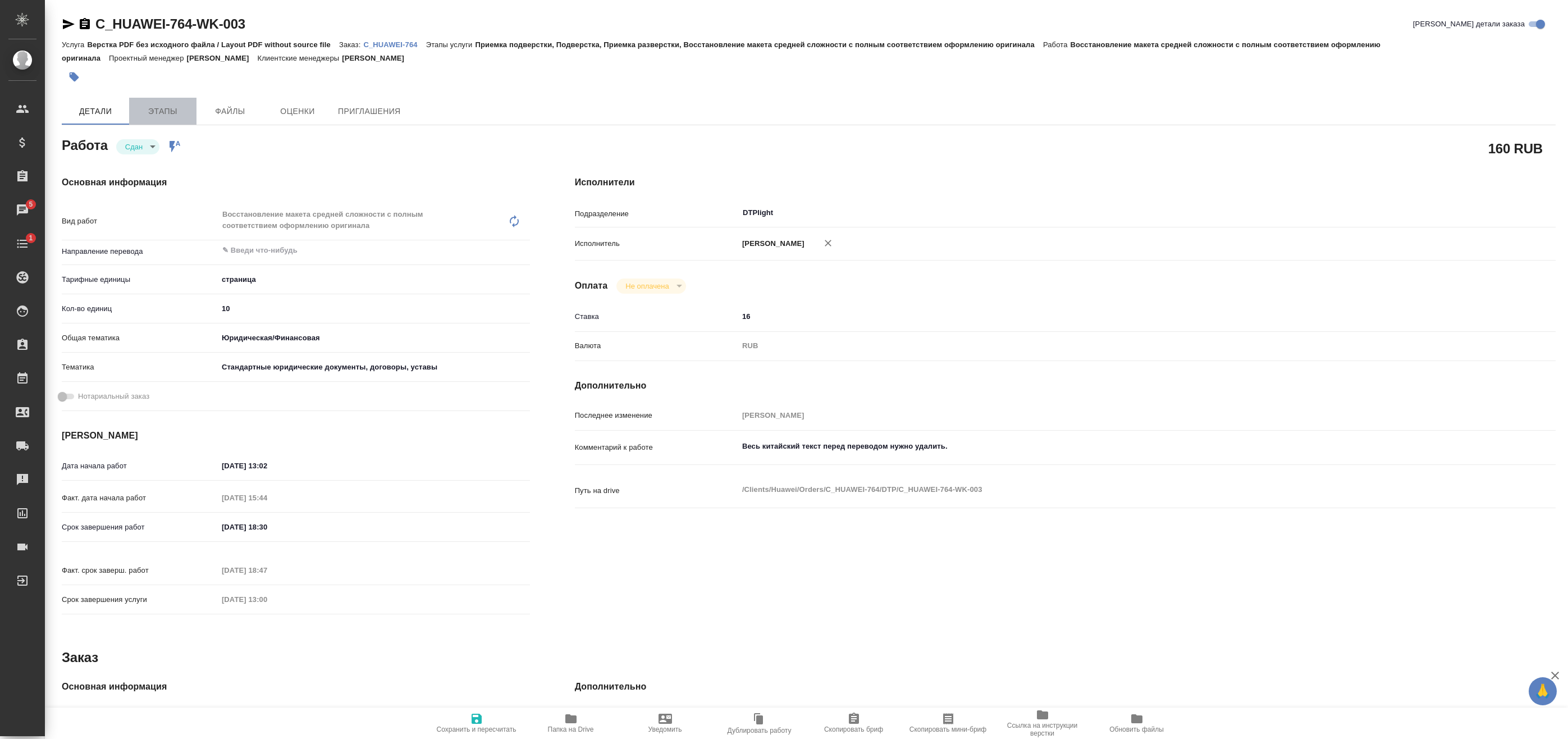
click at [188, 115] on span "Этапы" at bounding box center [163, 112] width 54 height 14
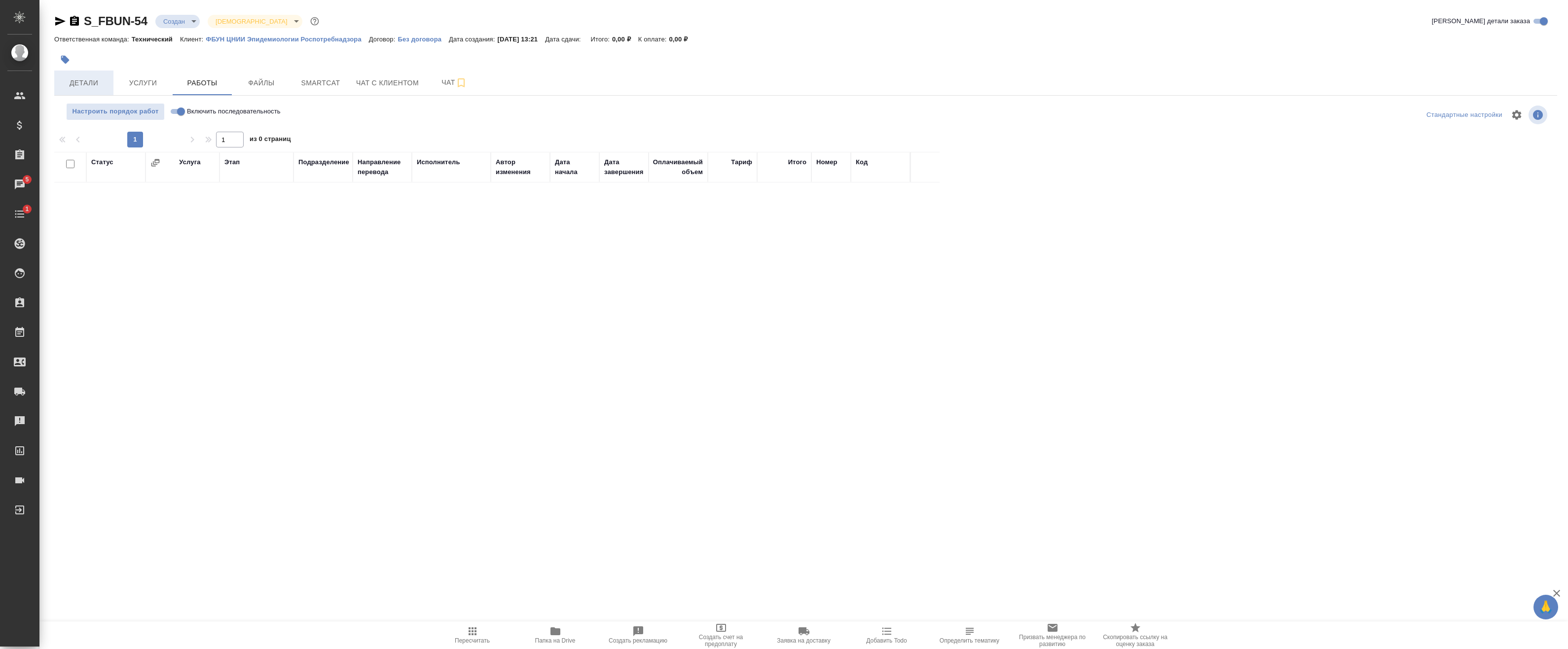
click at [87, 87] on span "Детали" at bounding box center [84, 83] width 47 height 12
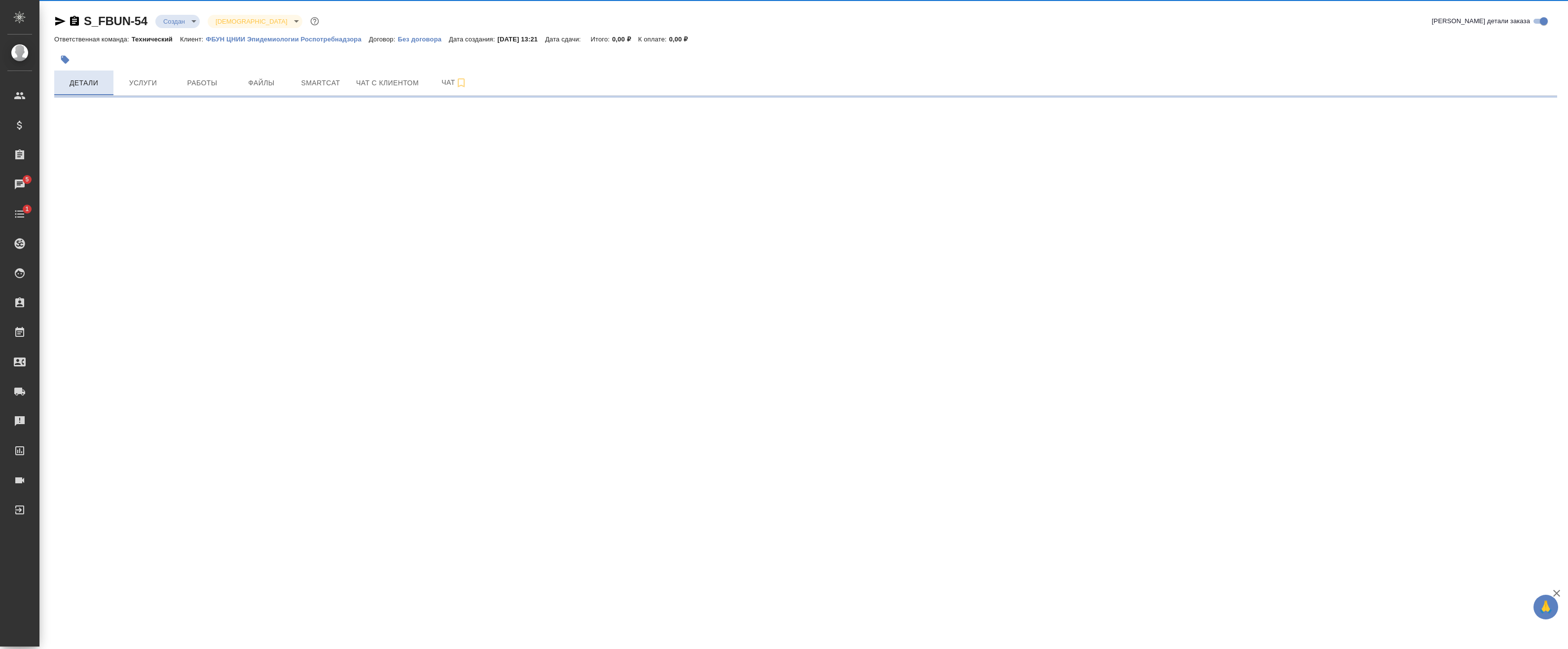
select select "RU"
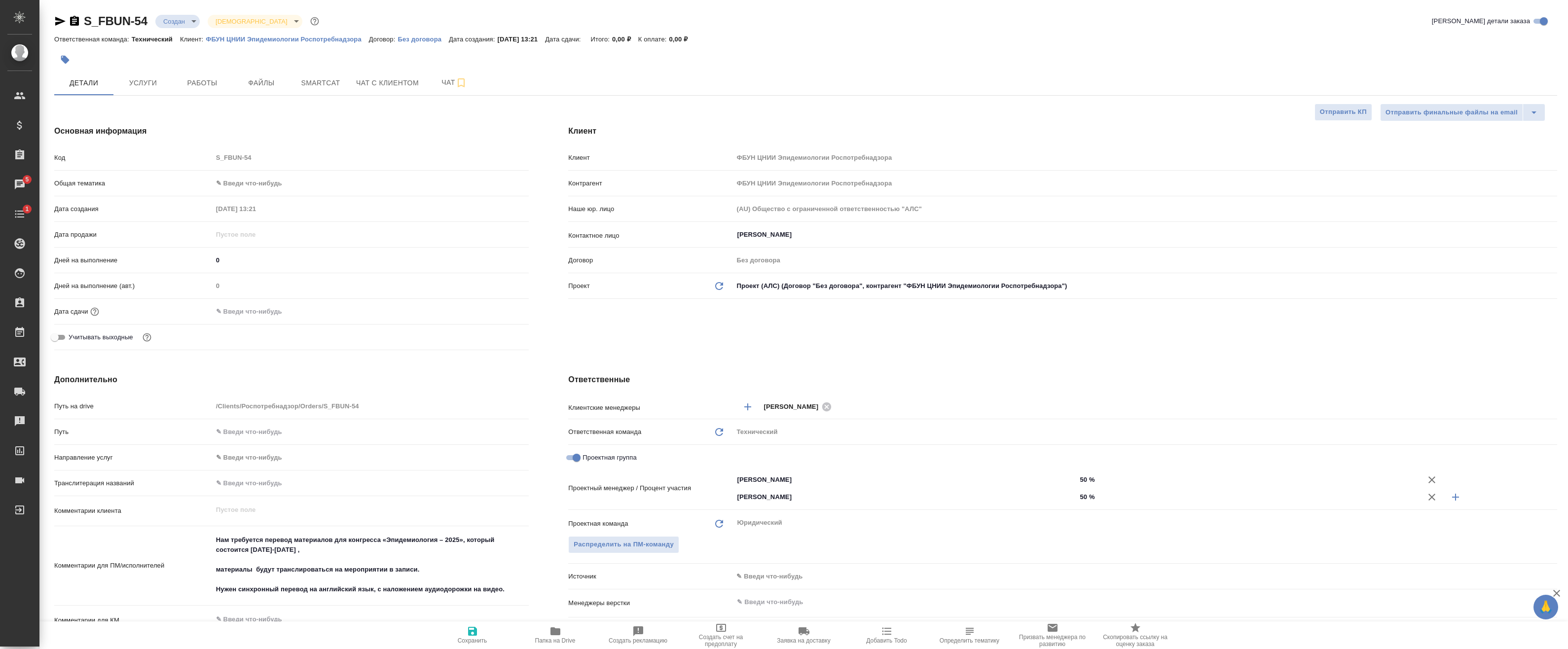
type textarea "x"
drag, startPoint x: 450, startPoint y: 73, endPoint x: 304, endPoint y: 384, distance: 343.6
click at [354, 323] on div "S_FBUN-54 Создан new Святая троица holyTrinity Кратко детали заказа Ответственн…" at bounding box center [805, 486] width 1514 height 972
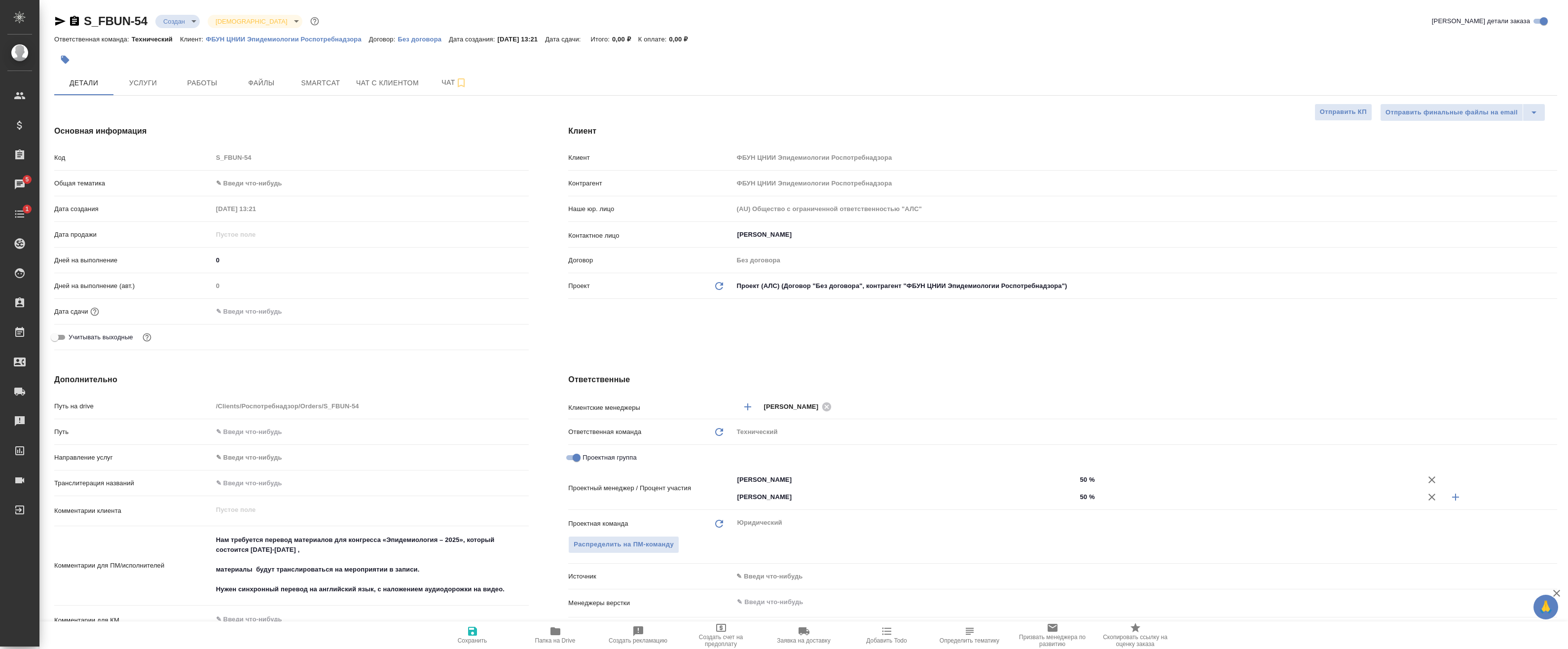
scroll to position [49, 0]
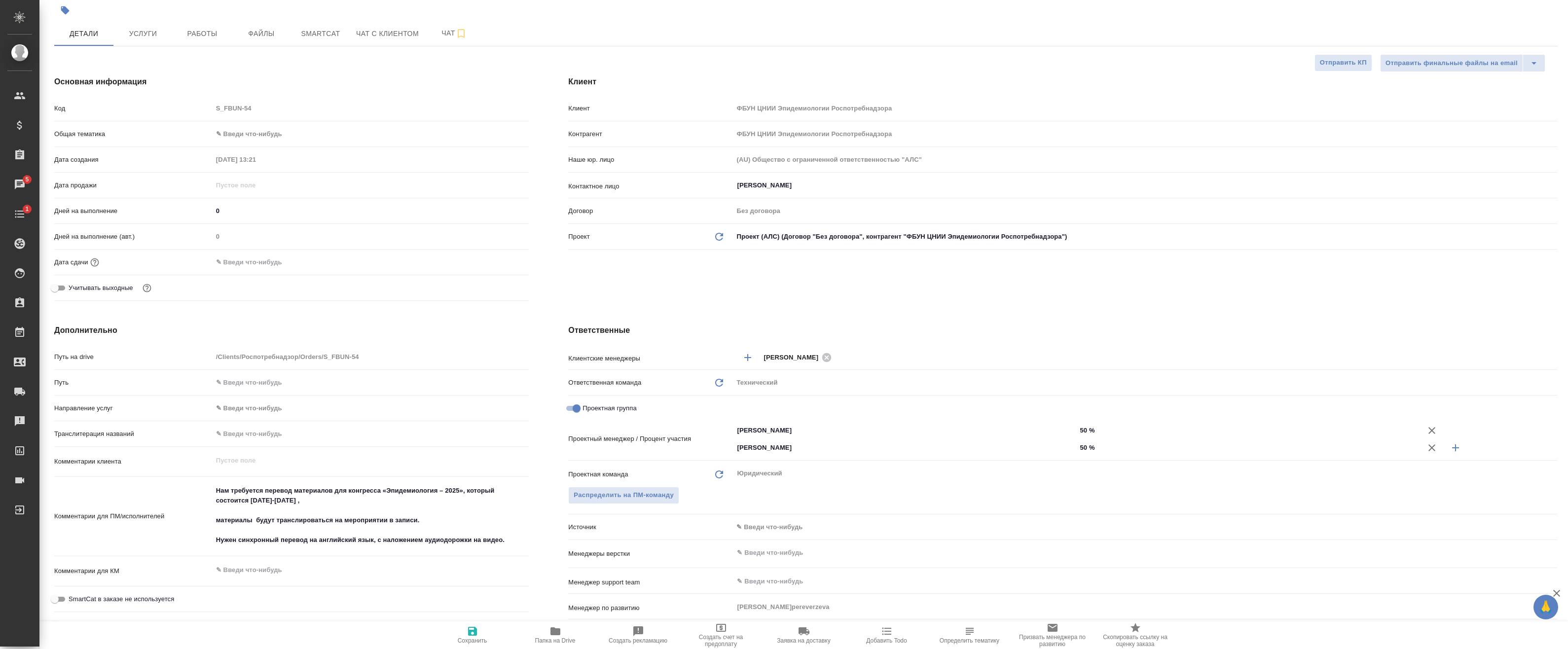
type textarea "x"
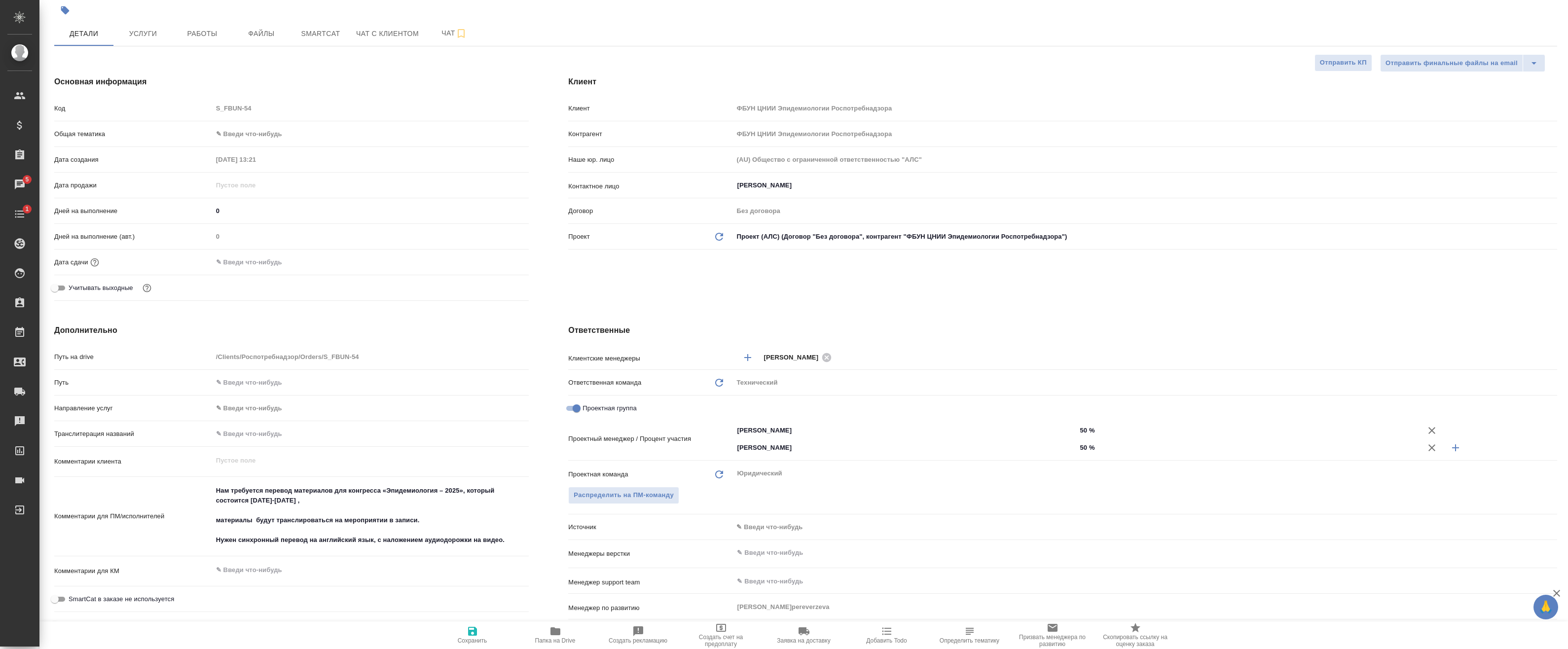
type textarea "x"
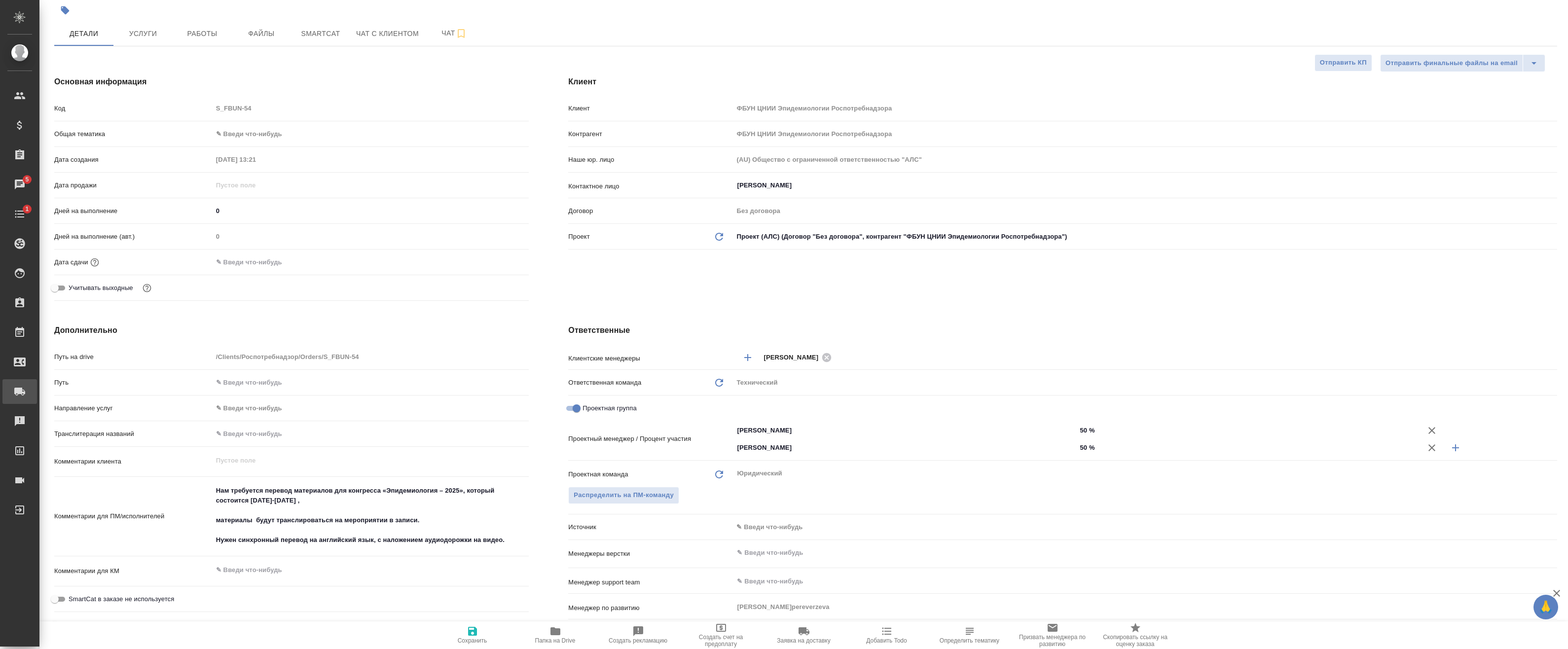
type textarea "x"
